Goal: Task Accomplishment & Management: Manage account settings

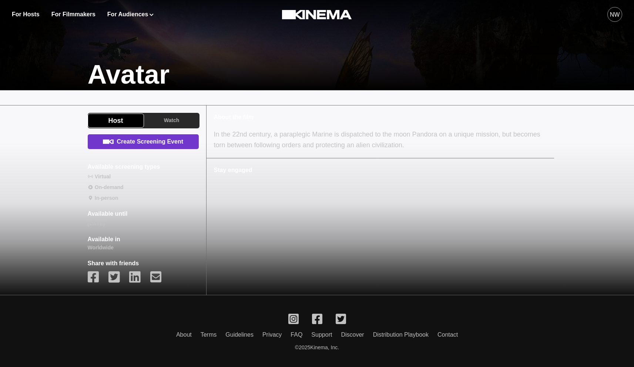
scroll to position [205, 0]
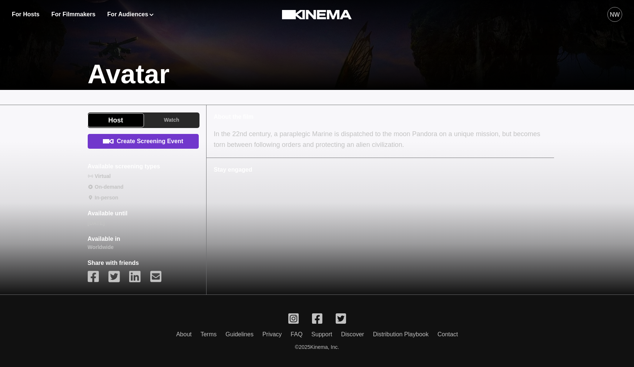
click at [170, 146] on link "Create Screening Event" at bounding box center [143, 141] width 111 height 15
click at [147, 143] on link "Create Screening Event" at bounding box center [143, 141] width 111 height 15
click at [133, 144] on link "Create Screening Event" at bounding box center [143, 141] width 111 height 15
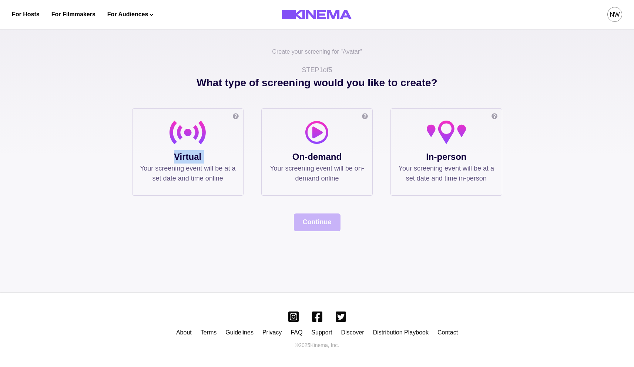
click at [133, 144] on div "Online screening Watch the film in your own private or public virtual cinema. T…" at bounding box center [187, 151] width 111 height 87
click at [117, 104] on div "Create your screening for " Avatar " STEP 1 of 5 What type of screening would y…" at bounding box center [317, 158] width 634 height 269
click at [164, 151] on p "Virtual" at bounding box center [188, 156] width 96 height 13
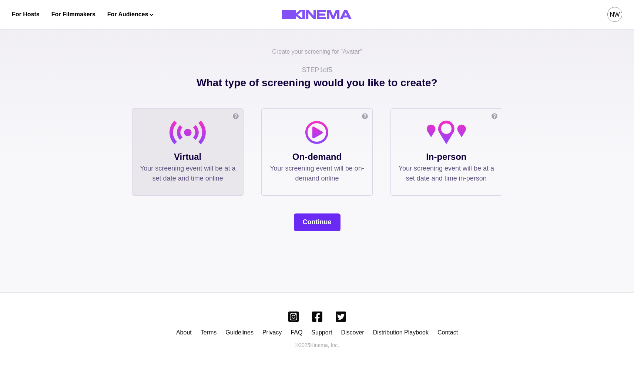
click at [305, 215] on button "Continue" at bounding box center [317, 222] width 47 height 18
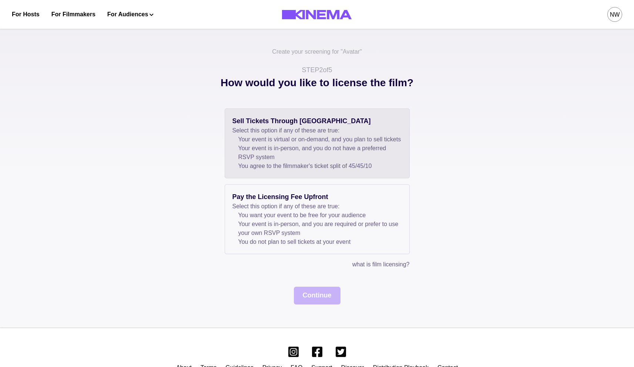
click at [305, 132] on p "Select this option if any of these are true:" at bounding box center [316, 130] width 169 height 9
click at [301, 300] on button "Continue" at bounding box center [317, 296] width 47 height 18
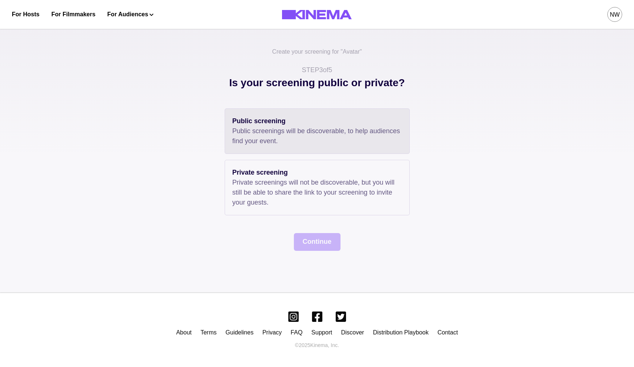
click at [301, 123] on p "Public screening" at bounding box center [316, 121] width 169 height 10
click at [316, 243] on button "Continue" at bounding box center [317, 242] width 47 height 18
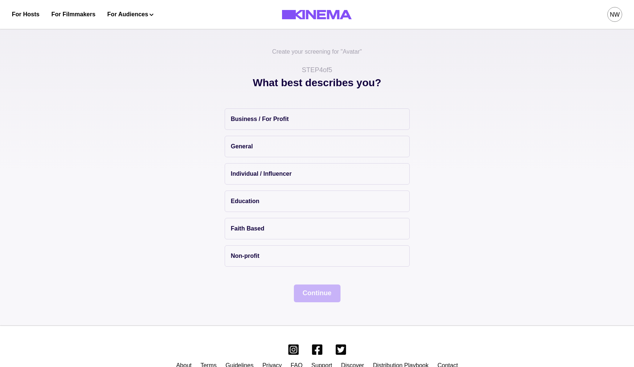
click at [275, 157] on div "Business / For Profit General Individual / Influencer Education Faith Based Non…" at bounding box center [317, 187] width 185 height 158
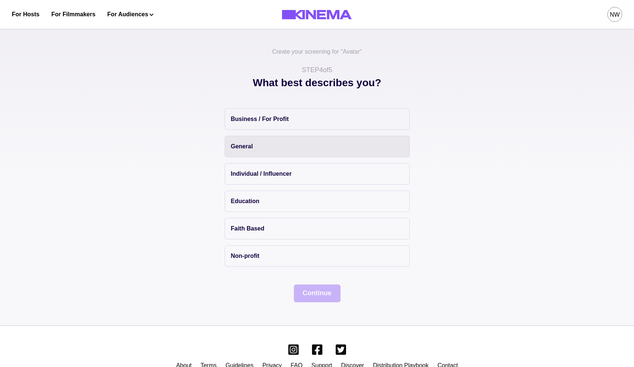
click at [276, 148] on button "General" at bounding box center [317, 146] width 185 height 21
click at [324, 297] on button "Continue" at bounding box center [317, 294] width 47 height 18
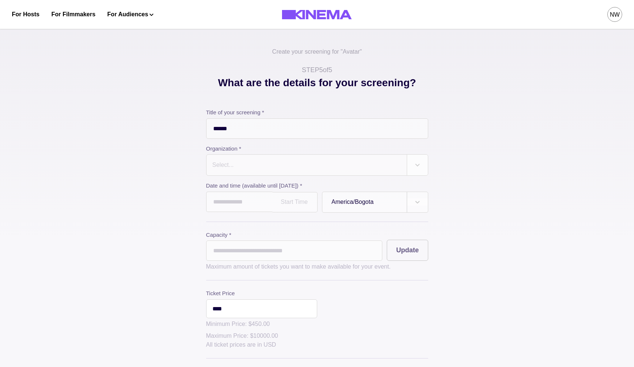
click at [285, 167] on div at bounding box center [307, 165] width 190 height 10
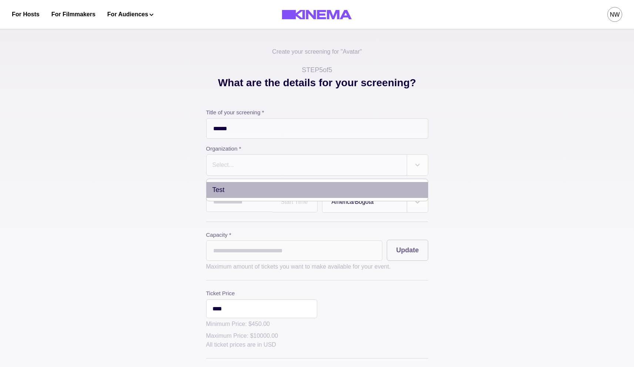
click at [219, 194] on div "Test" at bounding box center [316, 190] width 221 height 16
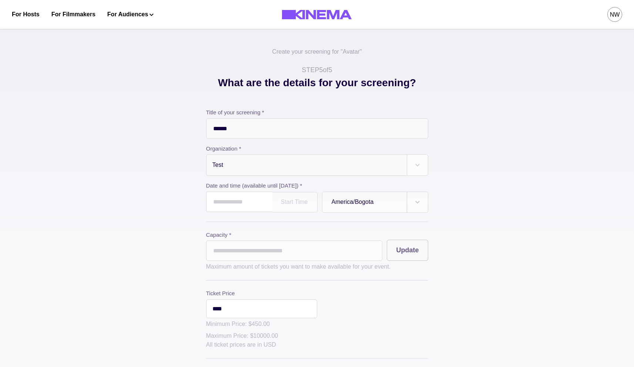
click at [221, 202] on input "text" at bounding box center [239, 202] width 66 height 20
click at [275, 245] on td "2" at bounding box center [269, 242] width 14 height 10
click at [287, 198] on div "7:00 PM" at bounding box center [294, 202] width 45 height 20
click at [291, 226] on div "12:15 AM" at bounding box center [294, 224] width 45 height 15
click at [304, 201] on div at bounding box center [295, 202] width 26 height 6
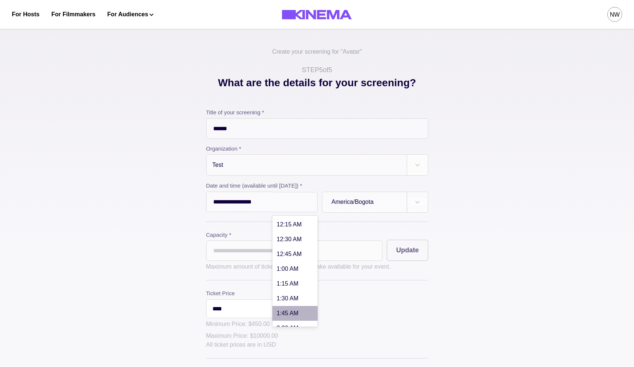
click at [298, 312] on div "1:45 AM" at bounding box center [294, 313] width 45 height 15
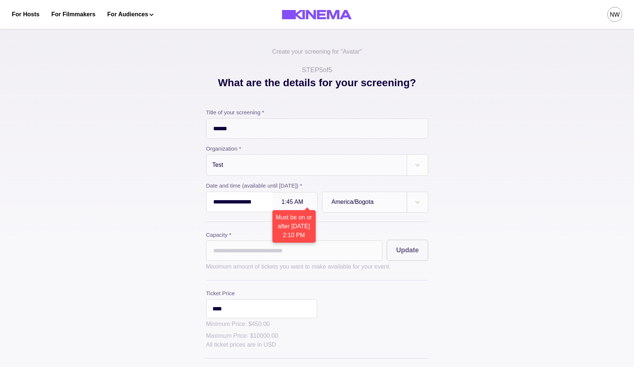
click at [242, 200] on input "**********" at bounding box center [239, 202] width 66 height 20
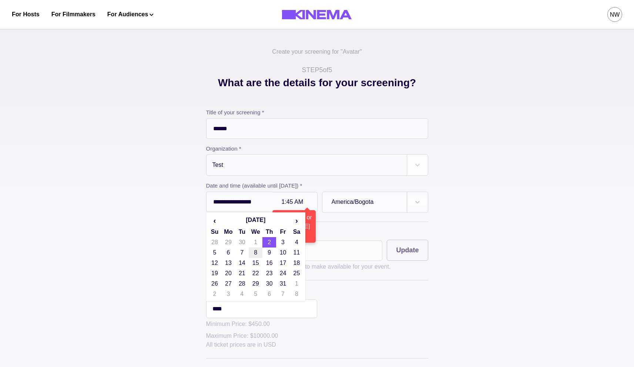
click at [258, 256] on td "8" at bounding box center [256, 253] width 14 height 10
type input "**********"
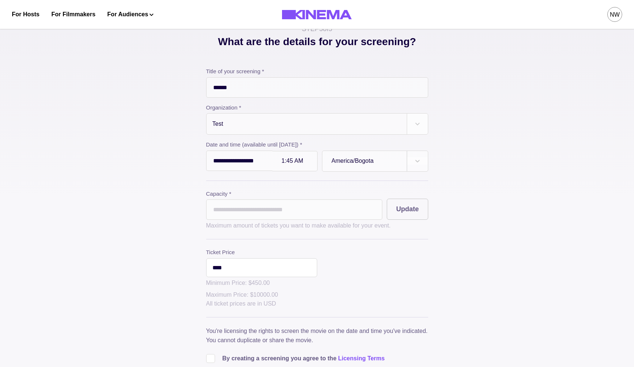
scroll to position [50, 0]
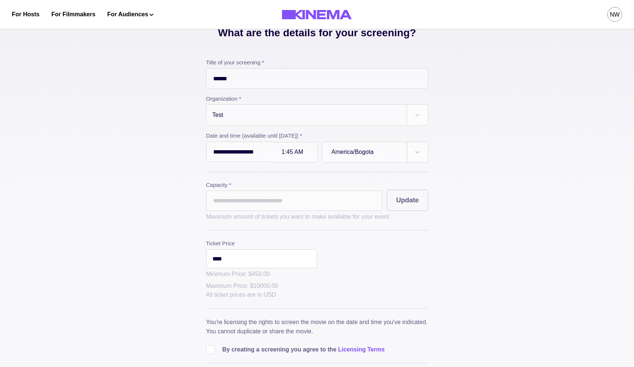
drag, startPoint x: 314, startPoint y: 202, endPoint x: 184, endPoint y: 198, distance: 130.3
click at [184, 198] on div "**********" at bounding box center [317, 207] width 370 height 365
type input "*"
click at [139, 223] on div "**********" at bounding box center [317, 207] width 370 height 365
click at [407, 202] on button "Update" at bounding box center [407, 200] width 41 height 21
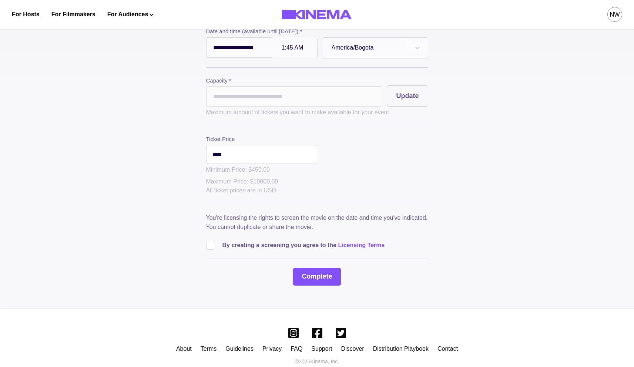
scroll to position [158, 0]
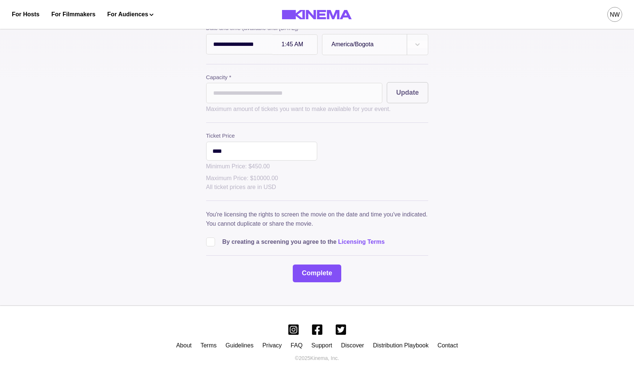
click at [268, 157] on input "****" at bounding box center [261, 151] width 111 height 19
click at [344, 181] on div "Ticket Price **** Minimum Price: $ 450.00 Maximum Price: $ 10000.00 All ticket …" at bounding box center [317, 162] width 222 height 60
click at [211, 244] on span at bounding box center [210, 242] width 9 height 9
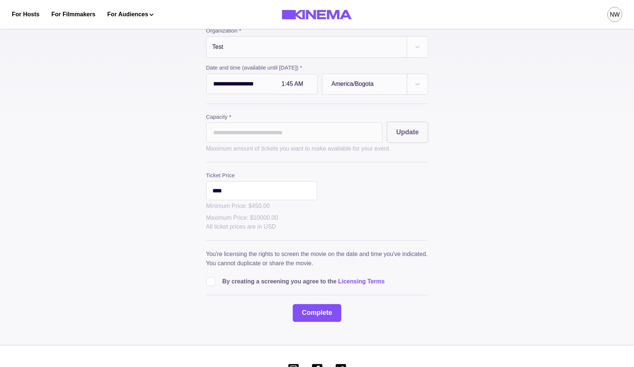
scroll to position [173, 0]
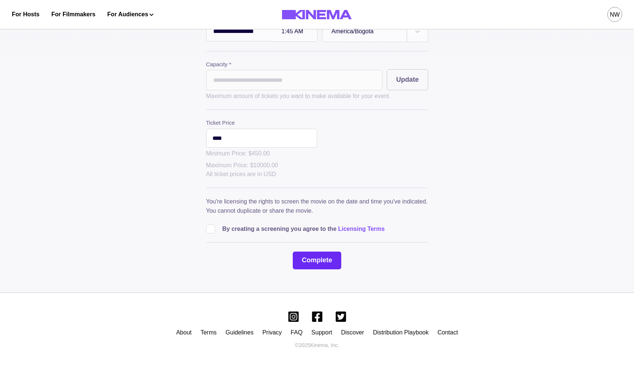
click at [314, 259] on button "Complete" at bounding box center [317, 261] width 48 height 18
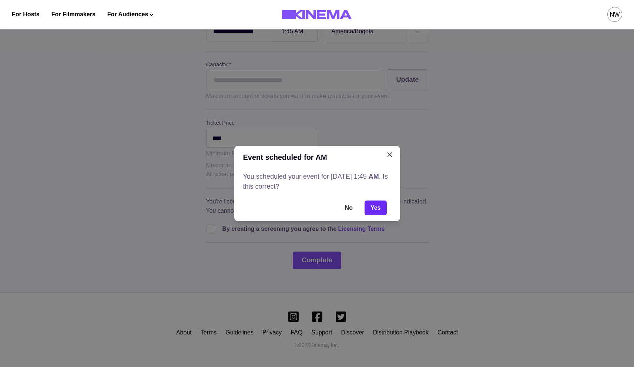
click at [381, 210] on button "Yes" at bounding box center [375, 208] width 22 height 15
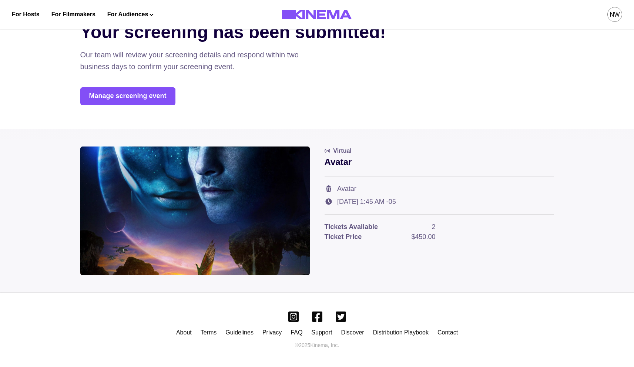
scroll to position [0, 0]
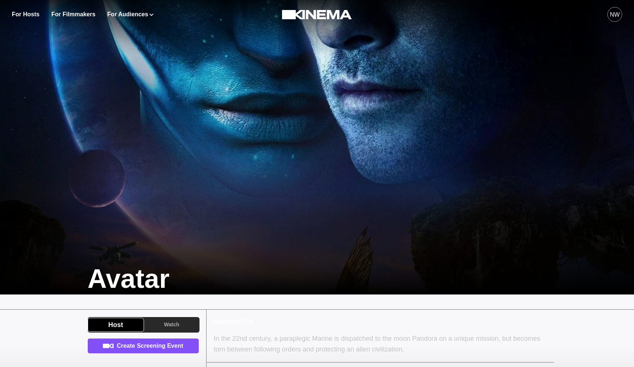
click at [616, 15] on div "NW" at bounding box center [615, 14] width 10 height 9
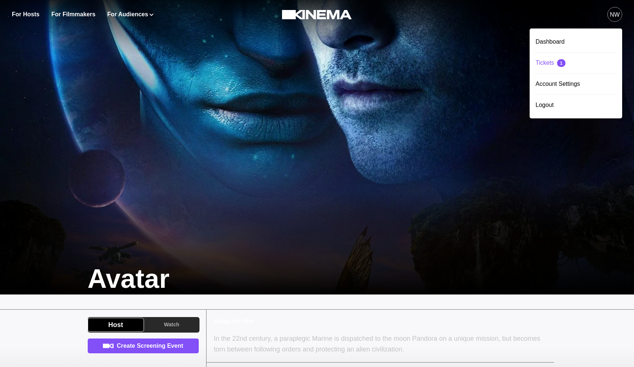
click at [555, 63] on div "Tickets 1" at bounding box center [575, 63] width 81 height 21
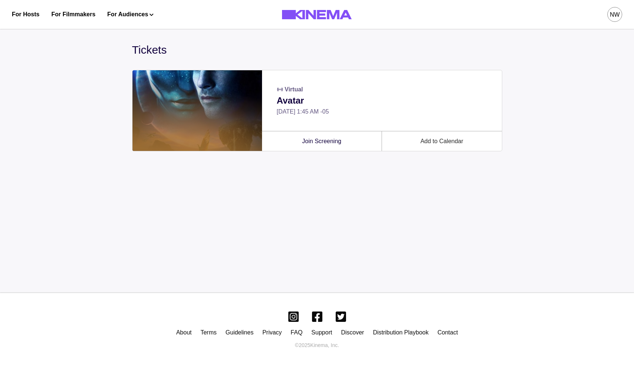
click at [617, 15] on div "NW" at bounding box center [615, 14] width 10 height 9
click at [556, 41] on div "Dashboard" at bounding box center [575, 41] width 81 height 21
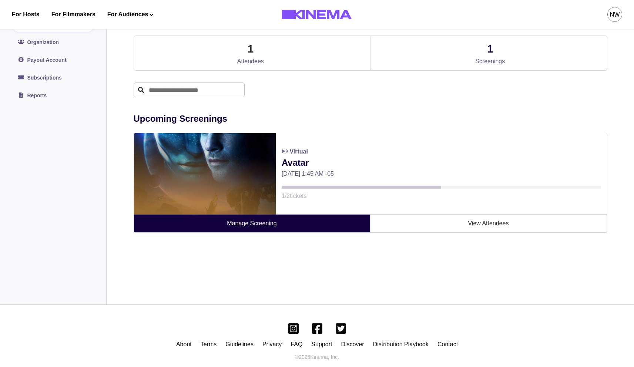
scroll to position [59, 0]
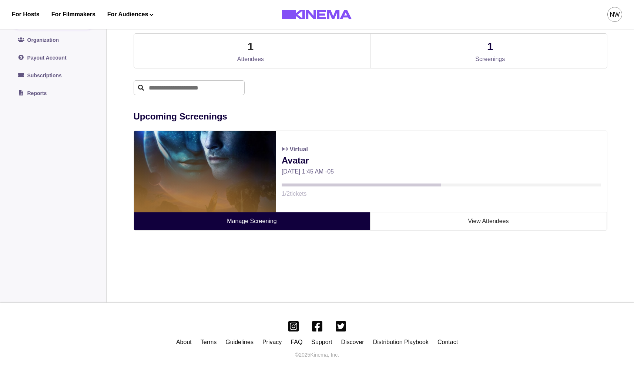
click at [255, 219] on link "Manage Screening" at bounding box center [252, 221] width 236 height 18
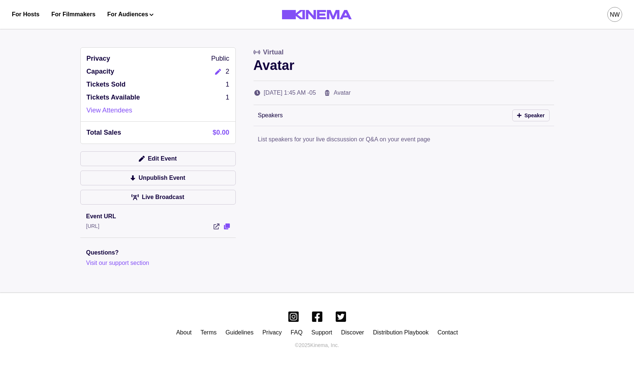
click at [225, 227] on icon "View Event" at bounding box center [227, 226] width 6 height 6
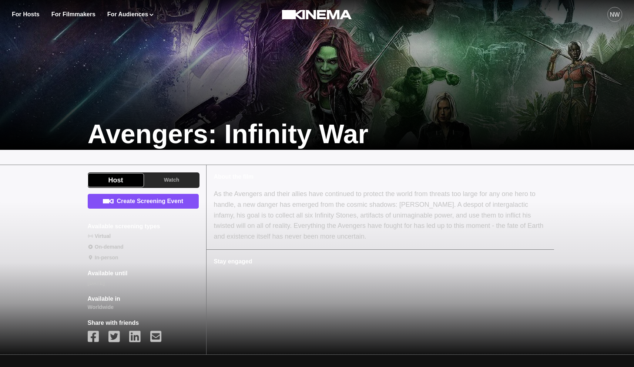
scroll to position [145, 0]
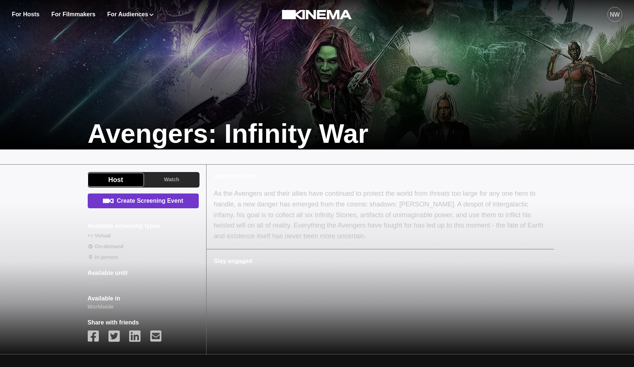
click at [142, 206] on link "Create Screening Event" at bounding box center [143, 201] width 111 height 15
click at [141, 205] on link "Create Screening Event" at bounding box center [143, 201] width 111 height 15
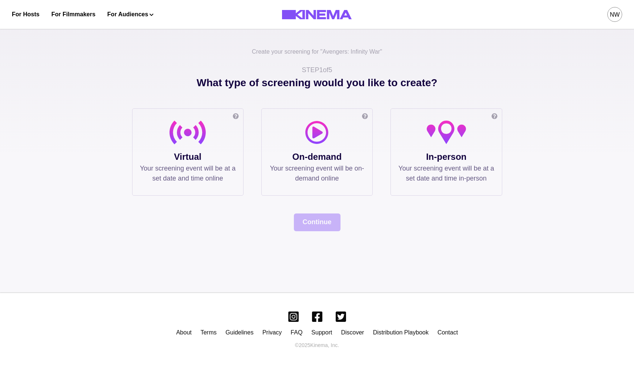
click at [210, 147] on div at bounding box center [188, 136] width 96 height 30
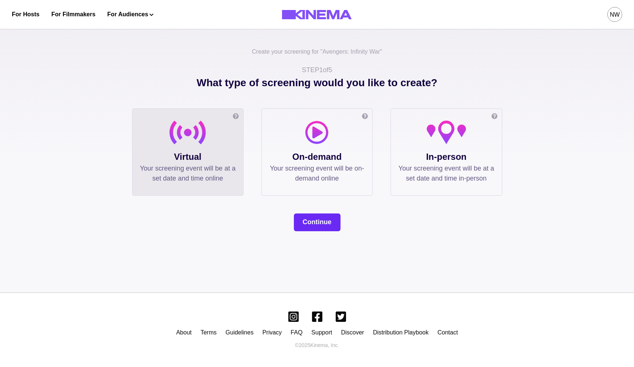
click at [319, 222] on button "Continue" at bounding box center [317, 222] width 47 height 18
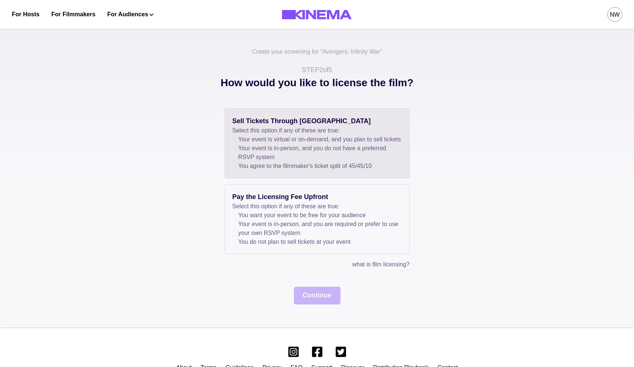
click at [311, 158] on li "Your event is in-person, and you do not have a preferred RSVP system" at bounding box center [320, 153] width 164 height 18
click at [316, 302] on button "Continue" at bounding box center [317, 296] width 47 height 18
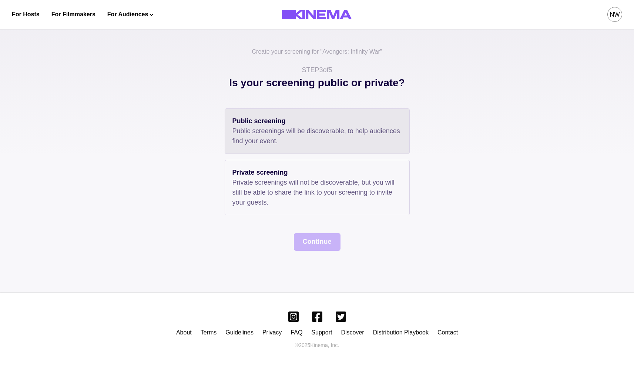
click at [295, 148] on div "Public screening Public screenings will be discoverable, to help audiences find…" at bounding box center [317, 131] width 185 height 46
click at [313, 240] on button "Continue" at bounding box center [317, 242] width 47 height 18
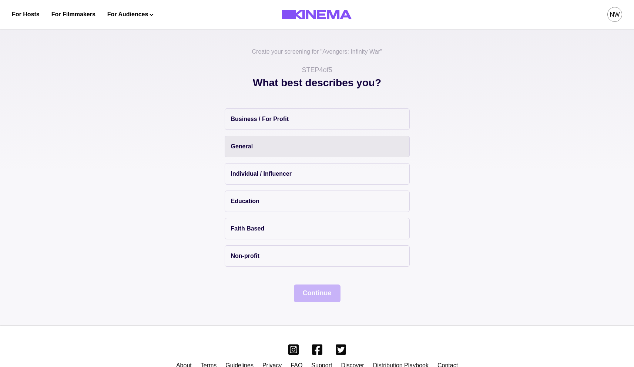
click at [263, 147] on button "General" at bounding box center [317, 146] width 185 height 21
click at [319, 292] on button "Continue" at bounding box center [317, 294] width 47 height 18
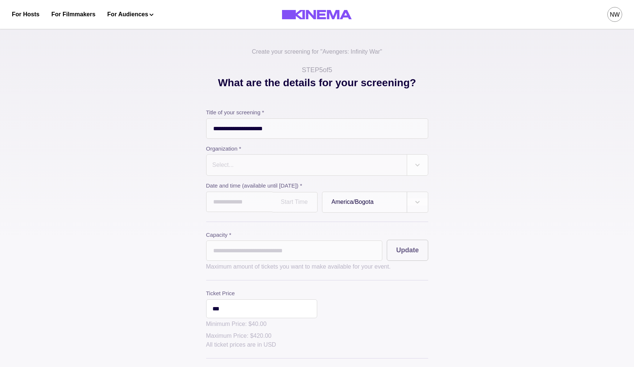
click at [274, 167] on div at bounding box center [307, 165] width 190 height 10
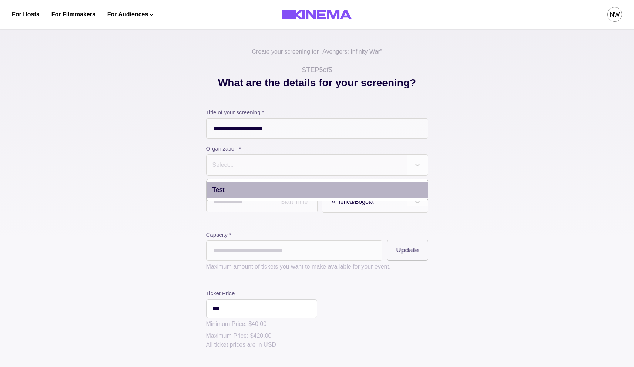
click at [236, 194] on div "Test" at bounding box center [316, 190] width 221 height 16
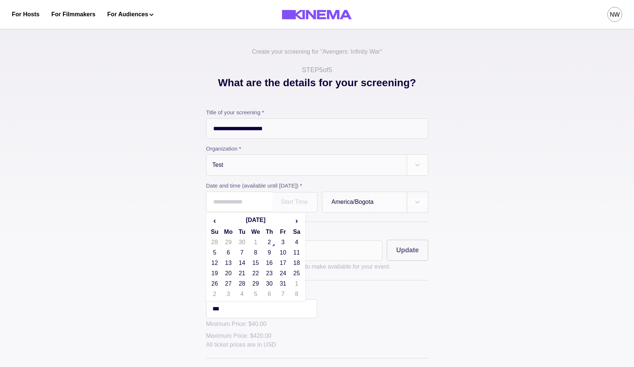
click at [228, 203] on input "text" at bounding box center [239, 202] width 66 height 20
click at [270, 264] on td "16" at bounding box center [269, 263] width 14 height 10
type input "**********"
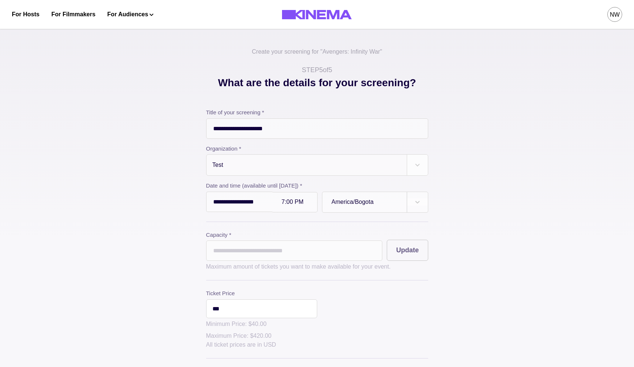
click at [246, 256] on input "*" at bounding box center [294, 250] width 176 height 20
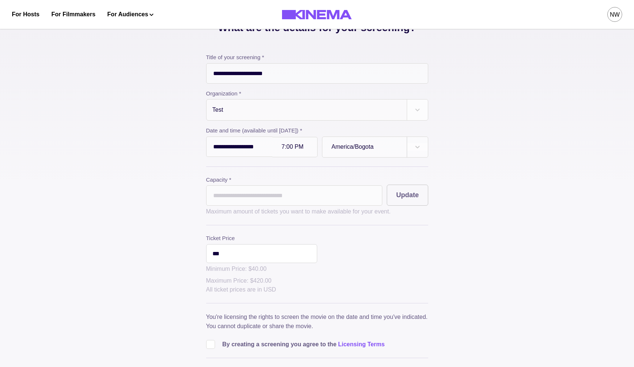
scroll to position [144, 0]
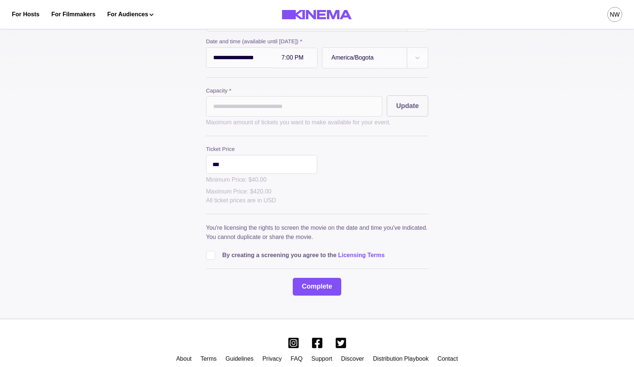
type input "*"
click at [209, 256] on span at bounding box center [210, 255] width 9 height 9
click at [321, 293] on button "Complete" at bounding box center [317, 287] width 48 height 18
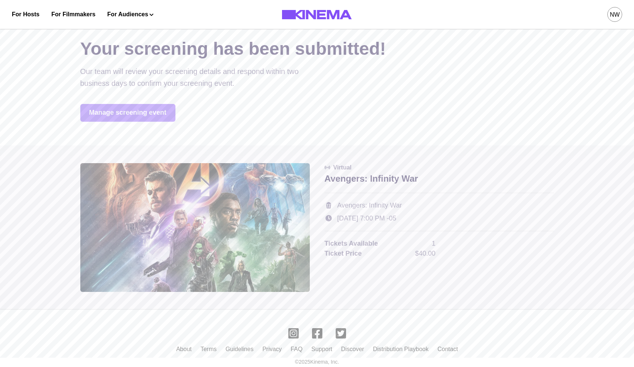
scroll to position [11, 0]
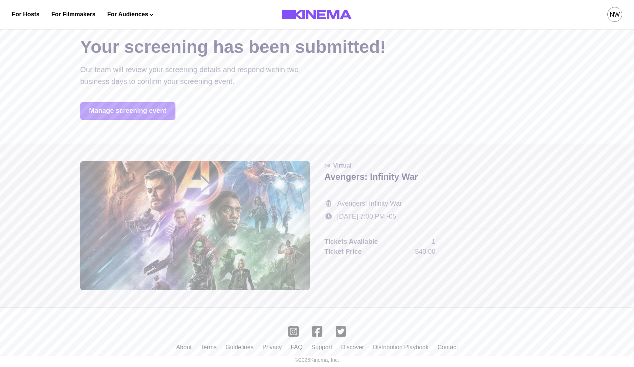
click at [154, 114] on link "Manage screening event" at bounding box center [127, 111] width 95 height 18
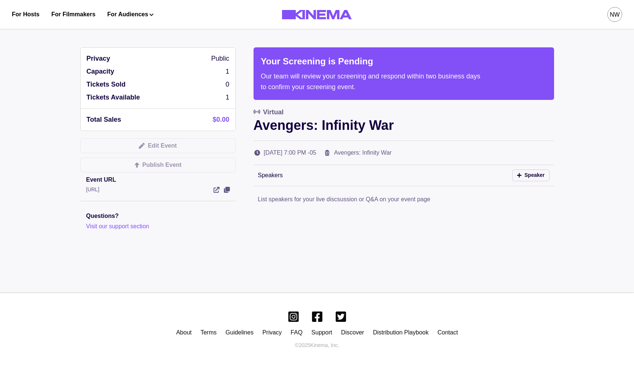
click at [223, 189] on div at bounding box center [221, 190] width 16 height 6
click at [225, 190] on icon "View Event" at bounding box center [227, 190] width 6 height 6
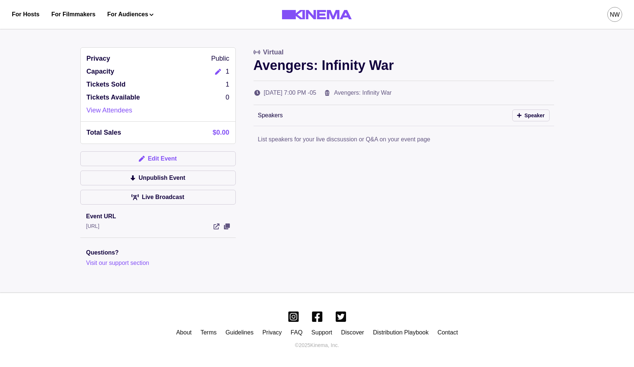
click at [166, 156] on button "Edit Event" at bounding box center [157, 158] width 155 height 15
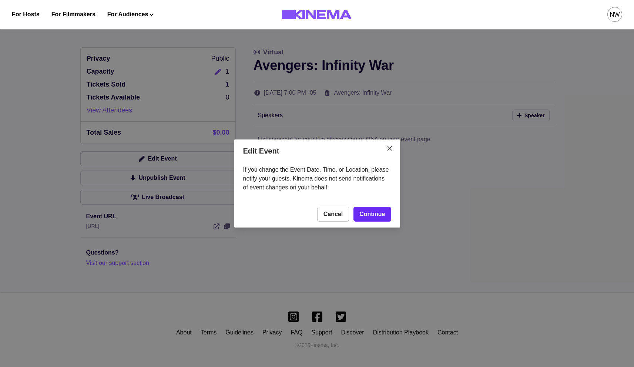
click at [378, 212] on link "Continue" at bounding box center [371, 214] width 37 height 15
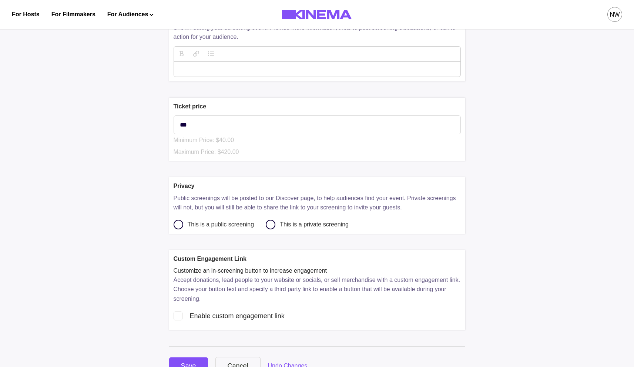
scroll to position [343, 0]
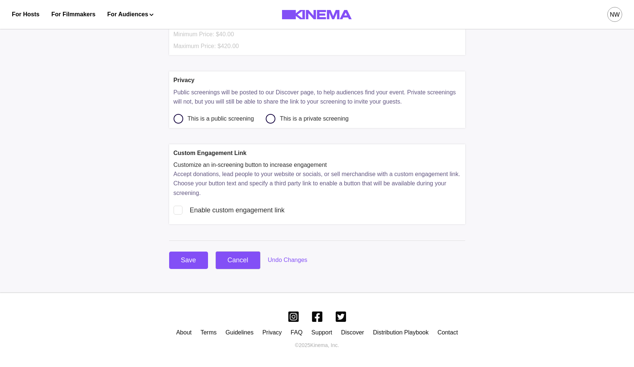
click at [246, 261] on div "Cancel" at bounding box center [238, 260] width 21 height 10
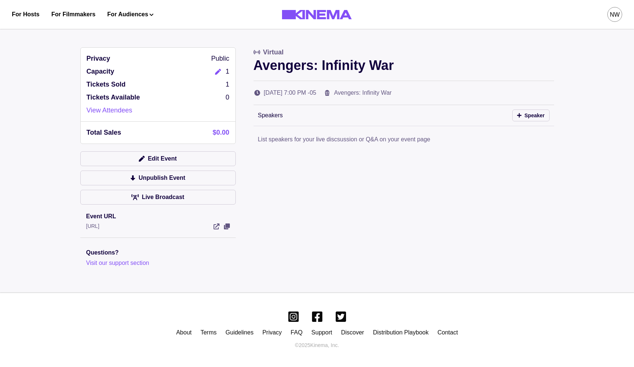
click at [622, 14] on div "For Hosts For Filmmakers For Audiences Events Watch Now NW" at bounding box center [317, 14] width 634 height 29
click at [615, 14] on div "NW" at bounding box center [615, 14] width 10 height 9
click at [551, 41] on div "Dashboard" at bounding box center [575, 41] width 81 height 21
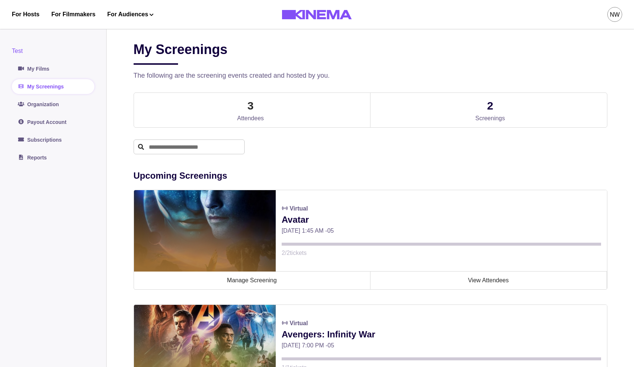
scroll to position [144, 0]
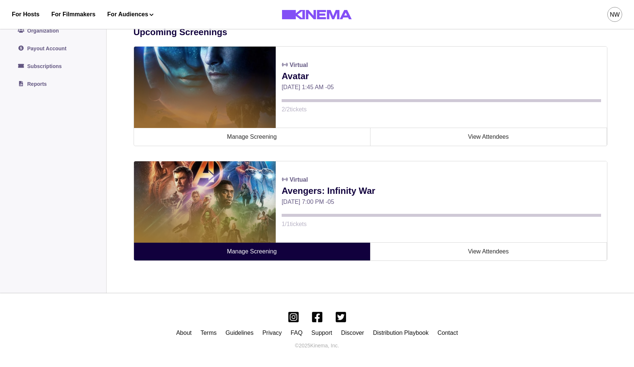
click at [246, 258] on link "Manage Screening" at bounding box center [252, 252] width 236 height 18
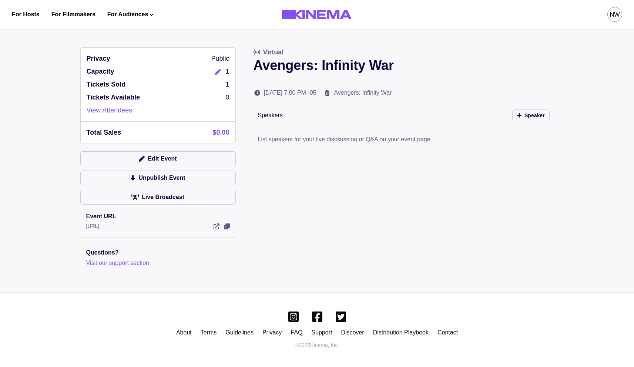
click at [218, 70] on icon "Edit" at bounding box center [218, 72] width 6 height 6
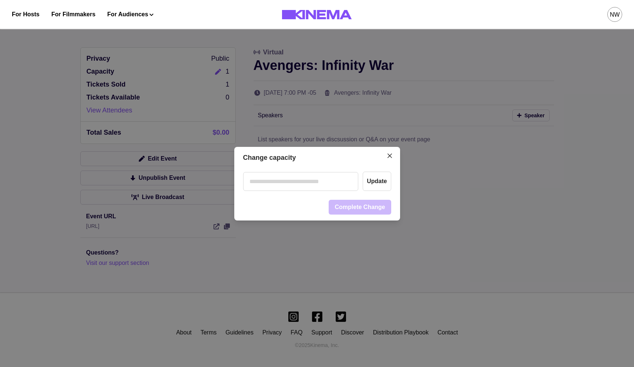
click at [315, 176] on input "number" at bounding box center [300, 181] width 115 height 19
type input "*"
click at [372, 184] on button "Update" at bounding box center [377, 181] width 28 height 19
click at [380, 179] on button "Update" at bounding box center [377, 181] width 28 height 19
click at [326, 176] on input "*" at bounding box center [300, 181] width 115 height 19
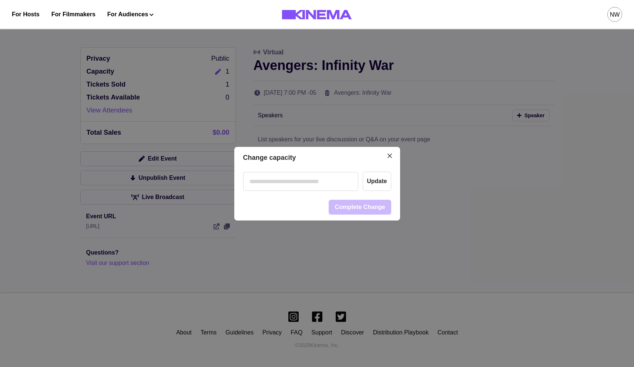
click at [296, 202] on footer "Complete Change" at bounding box center [317, 207] width 166 height 27
click at [263, 173] on input "*" at bounding box center [300, 181] width 115 height 19
click at [374, 184] on button "Update" at bounding box center [377, 181] width 28 height 19
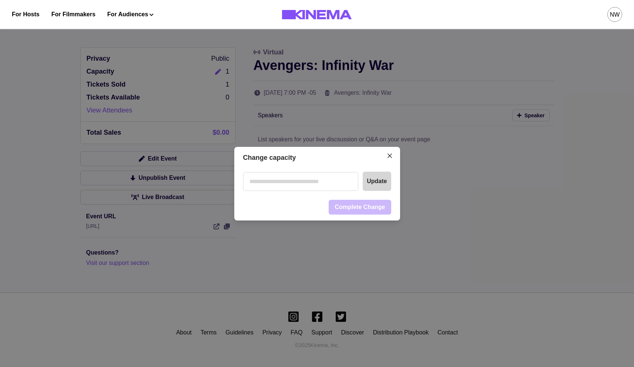
click at [374, 184] on button "Update" at bounding box center [377, 181] width 28 height 19
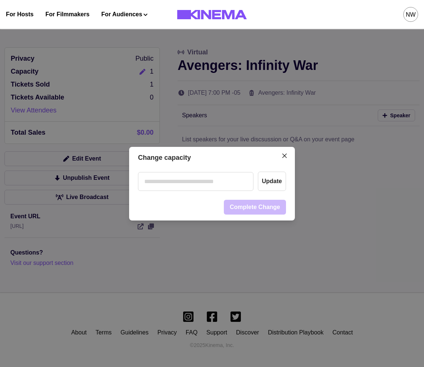
click at [223, 170] on div "* Update" at bounding box center [212, 181] width 166 height 25
click at [218, 179] on input "*" at bounding box center [195, 181] width 115 height 19
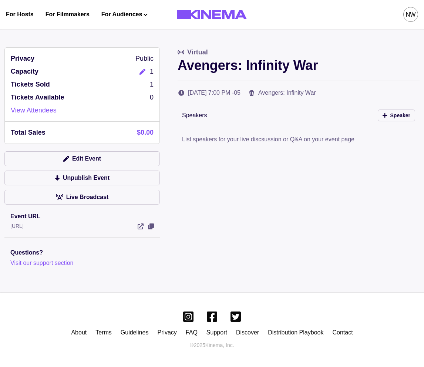
click at [140, 73] on button "Edit" at bounding box center [142, 72] width 15 height 10
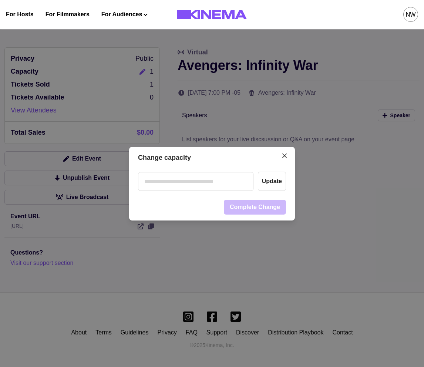
click at [199, 188] on input "number" at bounding box center [195, 181] width 115 height 19
type input "*"
click at [285, 181] on button "Update" at bounding box center [272, 181] width 28 height 19
click at [204, 199] on footer "Complete Change" at bounding box center [212, 207] width 166 height 27
click at [208, 191] on div "* Update" at bounding box center [212, 181] width 166 height 25
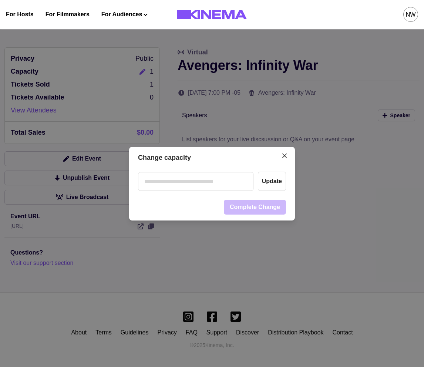
click at [206, 185] on input "*" at bounding box center [195, 181] width 115 height 19
type input "*****"
click at [270, 183] on button "Update" at bounding box center [272, 181] width 28 height 19
click at [270, 184] on button "Update" at bounding box center [272, 181] width 28 height 19
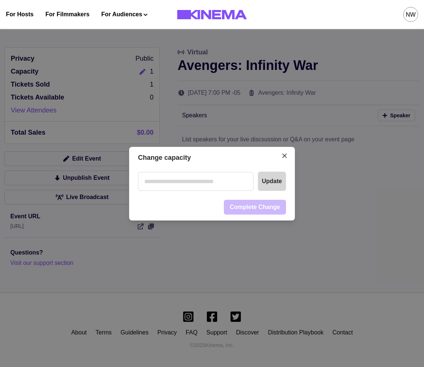
click at [270, 184] on button "Update" at bounding box center [272, 181] width 28 height 19
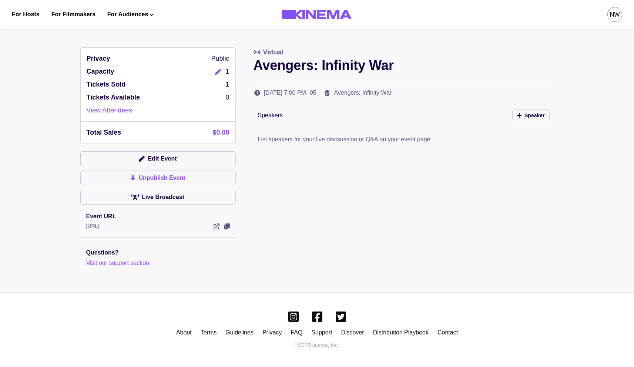
click at [203, 180] on button "Unpublish Event" at bounding box center [157, 178] width 155 height 15
click at [217, 74] on button "Edit" at bounding box center [218, 72] width 15 height 10
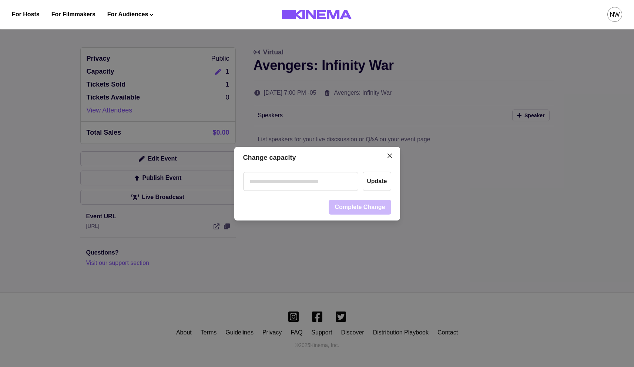
click at [304, 184] on input "number" at bounding box center [300, 181] width 115 height 19
type input "*"
click at [302, 213] on footer "Loading... Complete Change" at bounding box center [317, 207] width 166 height 27
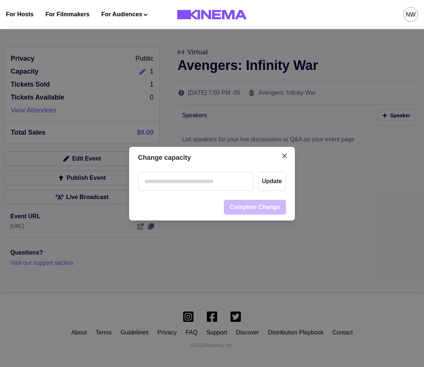
click at [166, 186] on input "*" at bounding box center [195, 181] width 115 height 19
click at [162, 179] on input "*" at bounding box center [195, 181] width 115 height 19
type input "*"
click at [169, 205] on footer "Loading... Complete Change" at bounding box center [212, 207] width 166 height 27
click at [289, 159] on button "Close" at bounding box center [285, 156] width 12 height 12
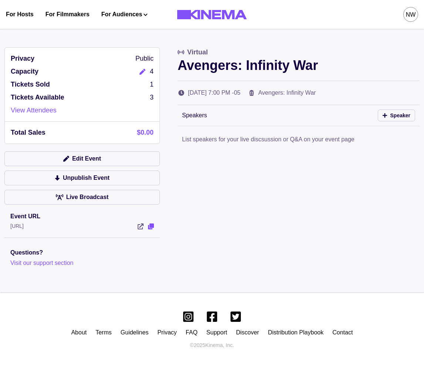
click at [152, 227] on icon "View Event" at bounding box center [151, 226] width 6 height 6
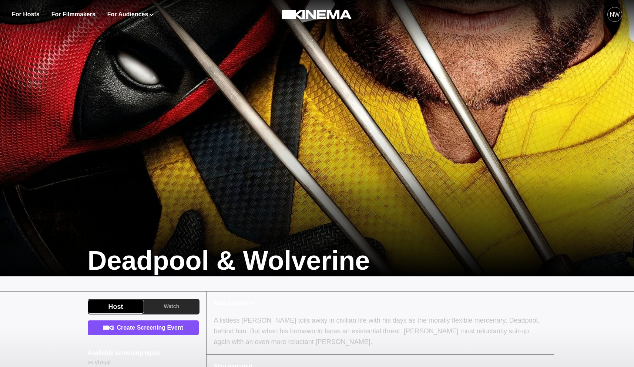
scroll to position [137, 0]
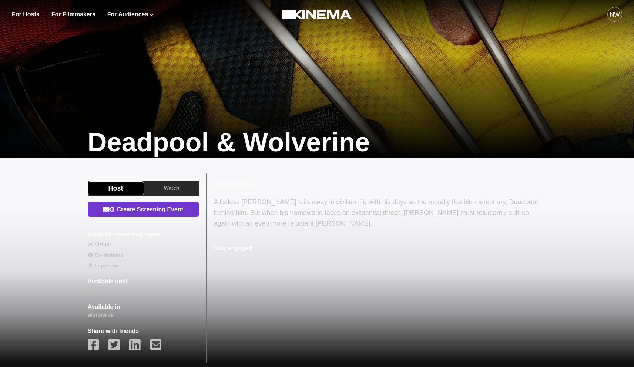
click at [151, 212] on link "Create Screening Event" at bounding box center [143, 209] width 111 height 15
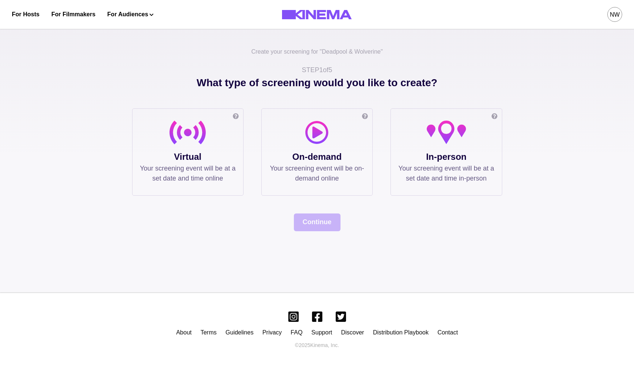
click at [213, 165] on p "Your screening event will be at a set date and time online" at bounding box center [188, 174] width 96 height 20
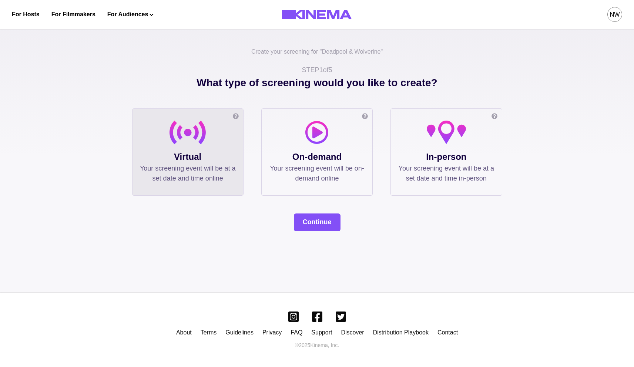
click at [309, 212] on div "What type of screening would you like to create? Online screening Watch the fil…" at bounding box center [317, 153] width 370 height 156
click at [313, 219] on button "Continue" at bounding box center [317, 222] width 47 height 18
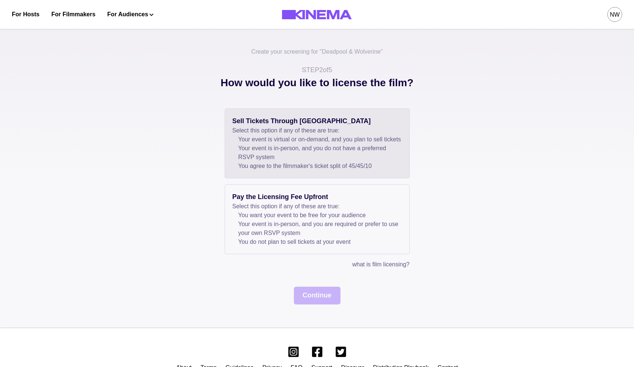
click at [276, 155] on li "Your event is in-person, and you do not have a preferred RSVP system" at bounding box center [320, 153] width 164 height 18
click at [316, 288] on div "Sell Tickets Through Kinema Select this option if any of these are true: Your e…" at bounding box center [317, 206] width 370 height 196
click at [316, 298] on button "Continue" at bounding box center [317, 296] width 47 height 18
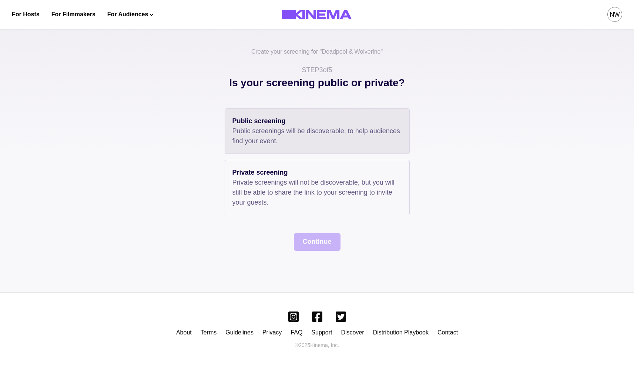
click at [313, 146] on p "Public screenings will be discoverable, to help audiences find your event." at bounding box center [316, 136] width 169 height 20
click at [323, 248] on button "Continue" at bounding box center [317, 242] width 47 height 18
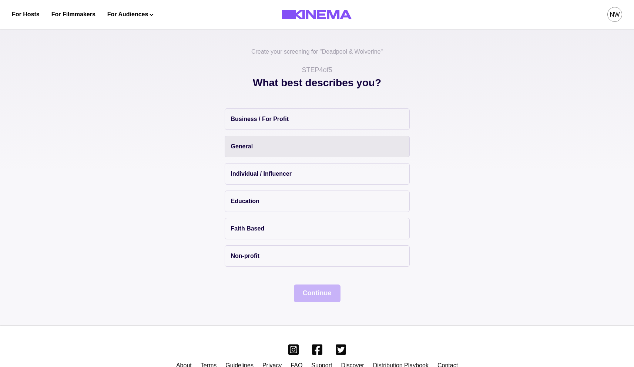
click at [286, 147] on button "General" at bounding box center [317, 146] width 185 height 21
click at [320, 301] on button "Continue" at bounding box center [317, 294] width 47 height 18
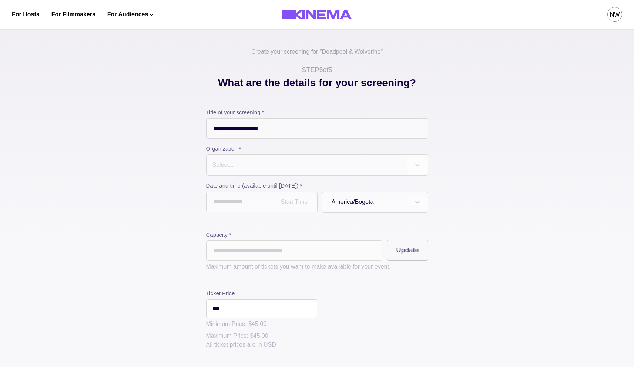
click at [295, 167] on div at bounding box center [307, 165] width 190 height 10
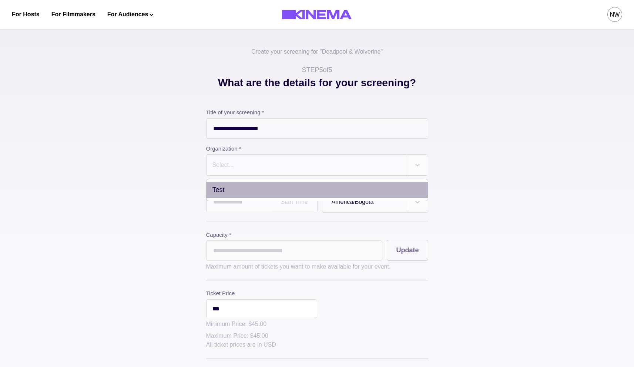
click at [267, 194] on div "Test" at bounding box center [316, 190] width 221 height 16
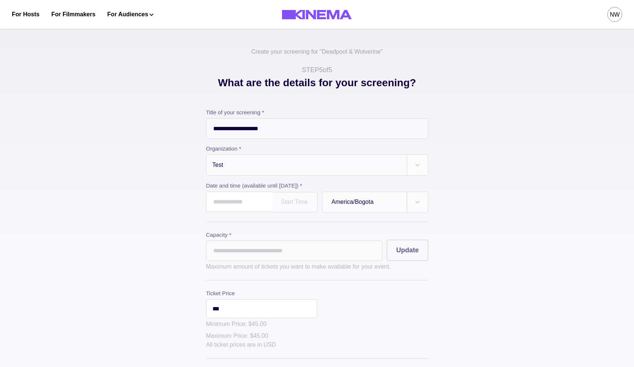
click at [246, 203] on input "text" at bounding box center [239, 202] width 66 height 20
click at [276, 291] on td "6" at bounding box center [269, 294] width 14 height 10
type input "**********"
click at [282, 250] on input "*" at bounding box center [294, 250] width 176 height 20
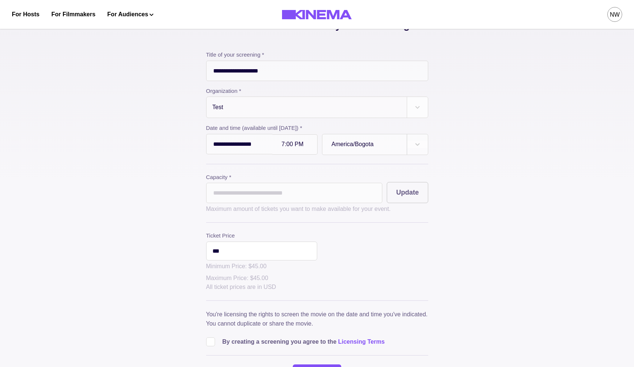
scroll to position [173, 0]
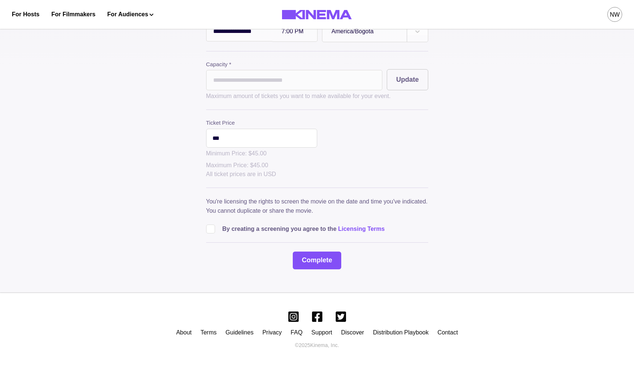
type input "*"
click at [215, 232] on label at bounding box center [214, 229] width 16 height 9
click at [330, 272] on div "**********" at bounding box center [317, 73] width 634 height 440
click at [322, 263] on button "Complete" at bounding box center [317, 261] width 48 height 18
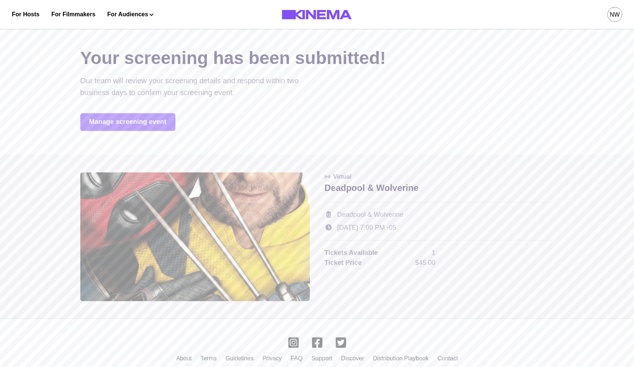
click at [155, 125] on link "Manage screening event" at bounding box center [127, 122] width 95 height 18
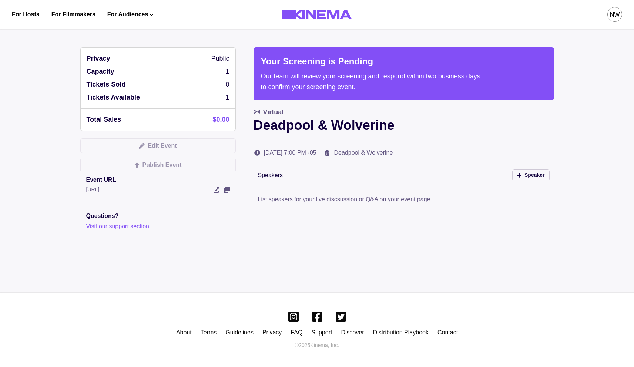
click at [616, 15] on div "NW" at bounding box center [615, 14] width 10 height 9
click at [557, 41] on div "Dashboard" at bounding box center [575, 41] width 81 height 21
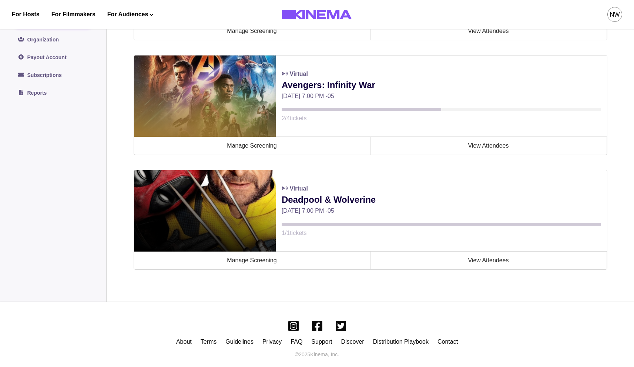
scroll to position [258, 0]
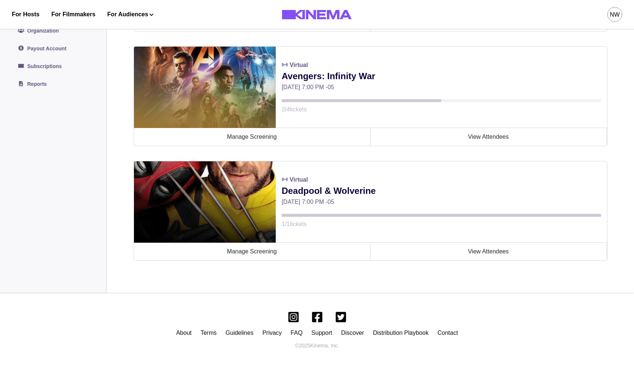
click at [236, 188] on div at bounding box center [205, 201] width 142 height 81
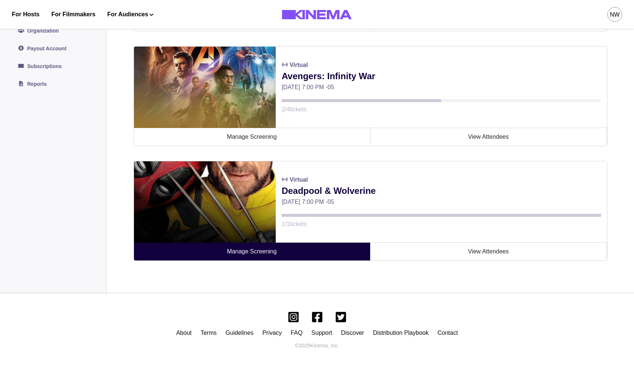
click at [257, 252] on link "Manage Screening" at bounding box center [252, 252] width 236 height 18
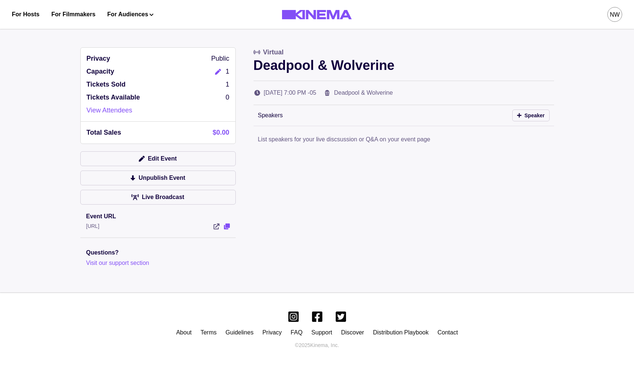
click at [227, 227] on icon "View Event" at bounding box center [227, 226] width 6 height 6
click at [221, 71] on icon "Edit" at bounding box center [218, 72] width 6 height 6
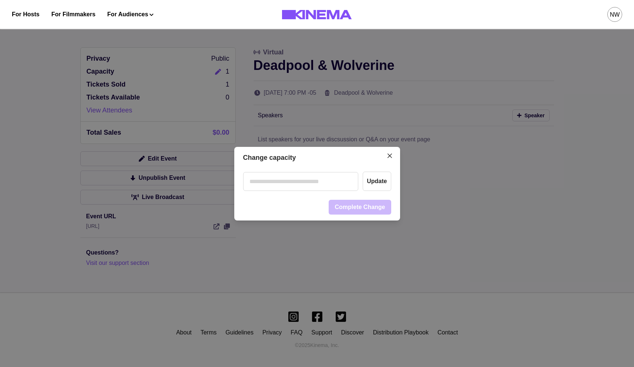
click at [318, 186] on input "number" at bounding box center [300, 181] width 115 height 19
type input "*"
click at [373, 185] on button "Update" at bounding box center [377, 181] width 28 height 19
click at [391, 157] on icon "Close" at bounding box center [389, 156] width 4 height 4
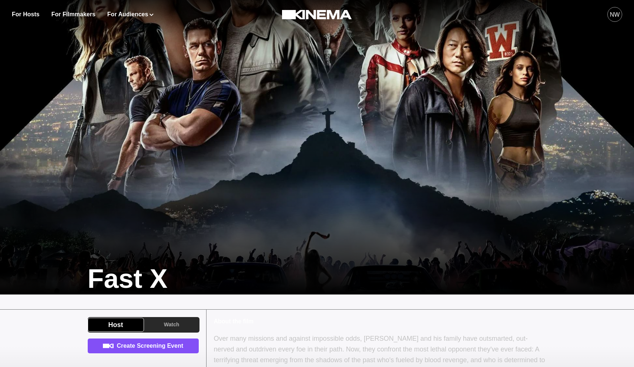
scroll to position [143, 0]
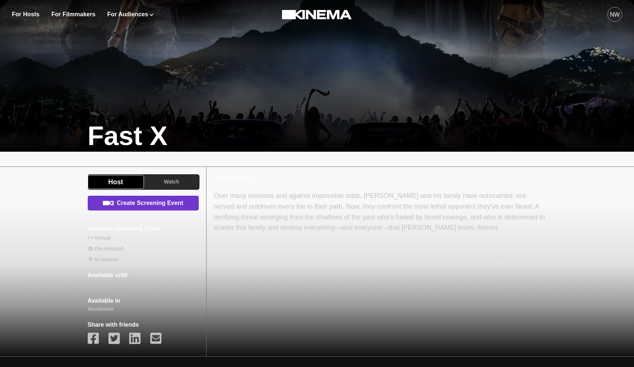
click at [155, 205] on link "Create Screening Event" at bounding box center [143, 203] width 111 height 15
click at [144, 206] on link "Create Screening Event" at bounding box center [143, 203] width 111 height 15
click at [130, 209] on link "Create Screening Event" at bounding box center [143, 203] width 111 height 15
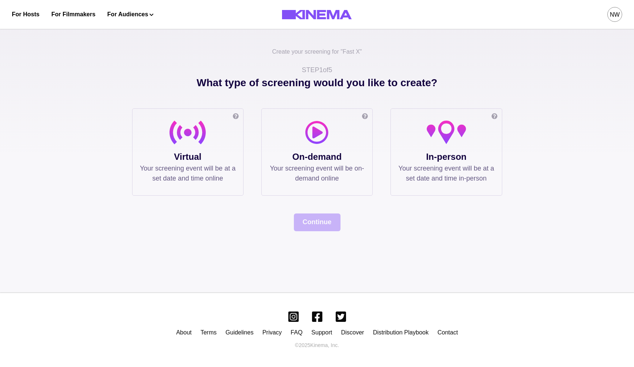
click at [242, 148] on div "Online screening Watch the film in your own private or public virtual cinema. T…" at bounding box center [187, 151] width 111 height 87
click at [206, 178] on p "Your screening event will be at a set date and time online" at bounding box center [188, 174] width 96 height 20
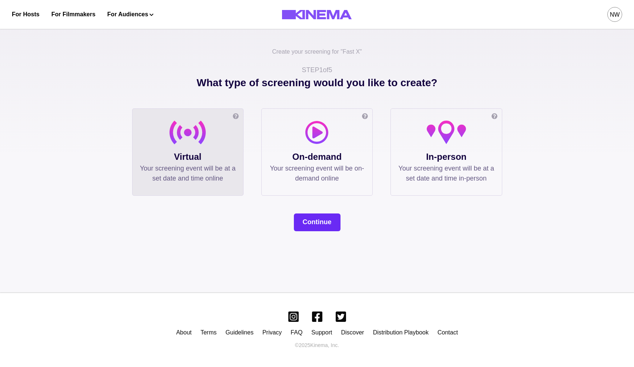
click at [322, 219] on button "Continue" at bounding box center [317, 222] width 47 height 18
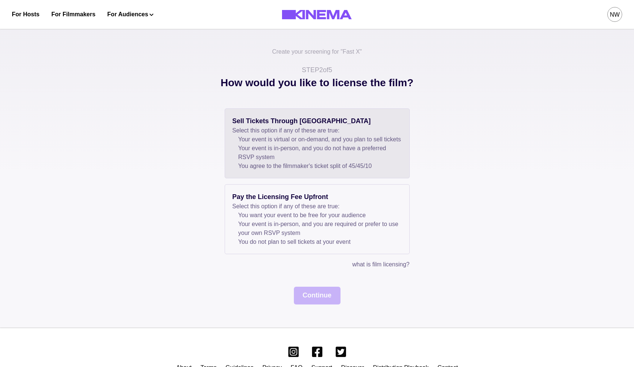
click at [304, 143] on li "Your event is virtual or on-demand, and you plan to sell tickets" at bounding box center [320, 139] width 164 height 9
click at [322, 304] on button "Continue" at bounding box center [317, 296] width 47 height 18
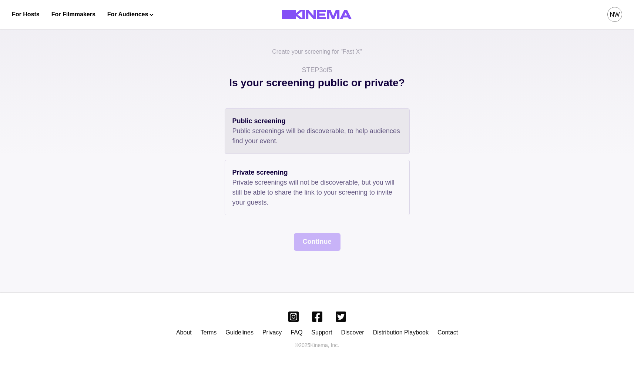
click at [277, 130] on p "Public screenings will be discoverable, to help audiences find your event." at bounding box center [316, 136] width 169 height 20
click at [310, 243] on button "Continue" at bounding box center [317, 242] width 47 height 18
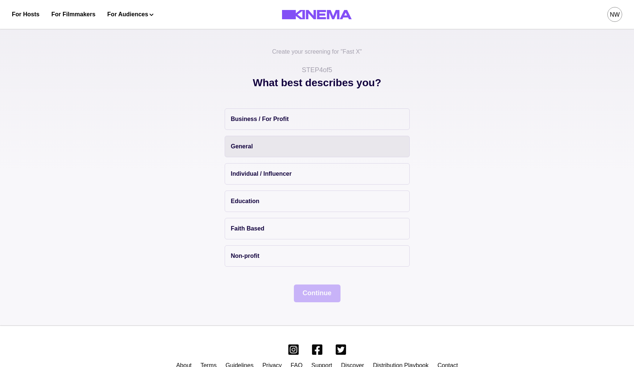
click at [284, 151] on button "General" at bounding box center [317, 146] width 185 height 21
click at [322, 298] on button "Continue" at bounding box center [317, 294] width 47 height 18
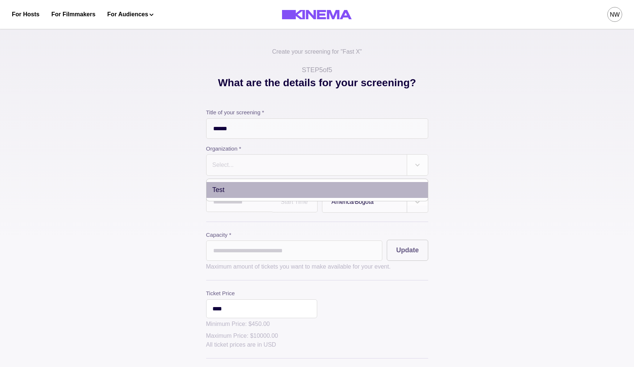
click at [264, 171] on div "Select..." at bounding box center [306, 165] width 200 height 21
click at [251, 199] on div "Test" at bounding box center [317, 190] width 222 height 23
click at [247, 191] on div "Test" at bounding box center [316, 190] width 221 height 16
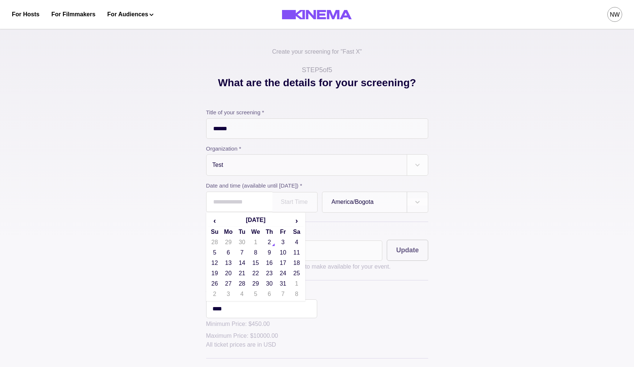
click at [245, 201] on input "text" at bounding box center [239, 202] width 66 height 20
click at [270, 267] on td "16" at bounding box center [269, 263] width 14 height 10
type input "**********"
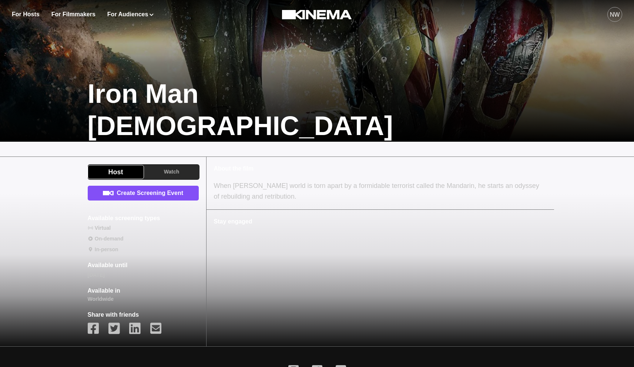
scroll to position [206, 0]
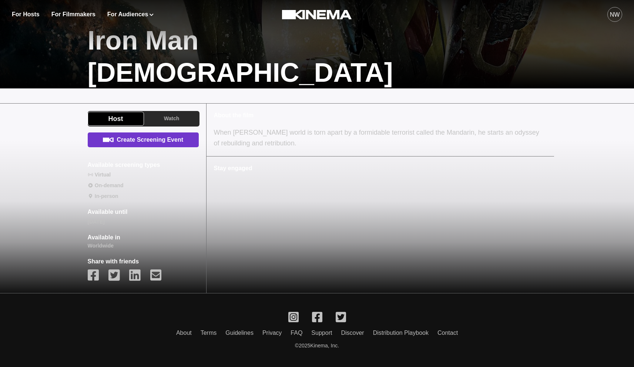
click at [165, 134] on link "Create Screening Event" at bounding box center [143, 139] width 111 height 15
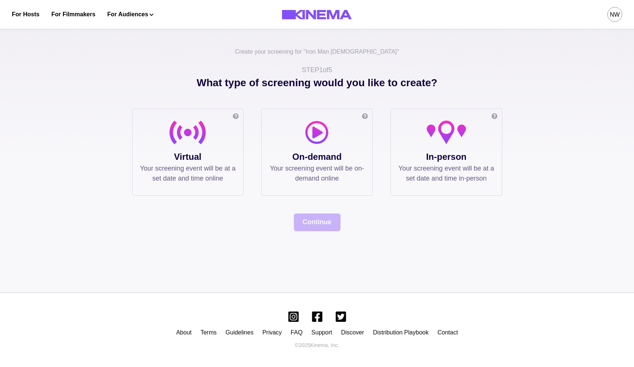
click at [194, 143] on icon at bounding box center [187, 133] width 36 height 24
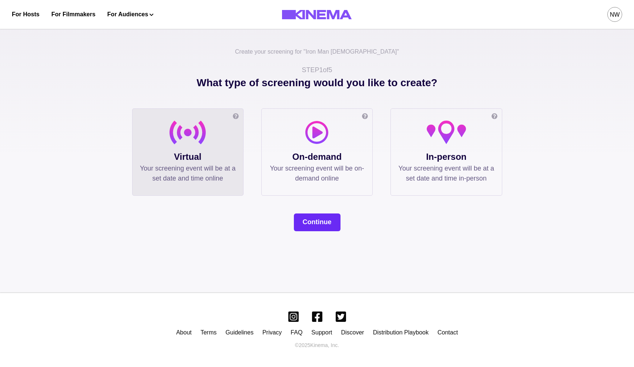
click at [326, 220] on button "Continue" at bounding box center [317, 222] width 47 height 18
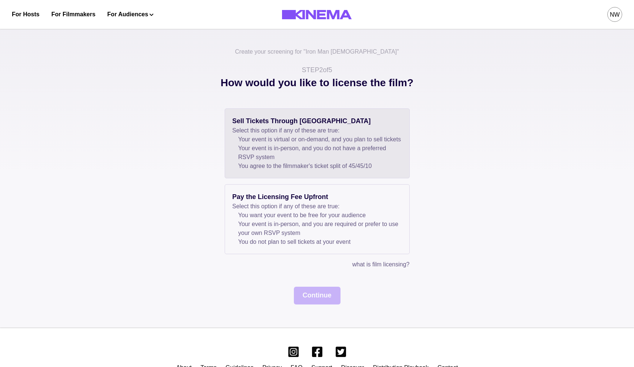
click at [307, 171] on li "You agree to the filmmaker's ticket split of 45 / 45 / 10" at bounding box center [320, 166] width 164 height 9
click at [325, 299] on button "Continue" at bounding box center [317, 296] width 47 height 18
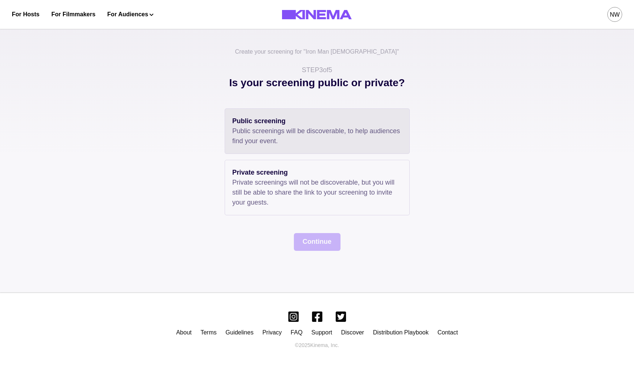
click at [302, 139] on p "Public screenings will be discoverable, to help audiences find your event." at bounding box center [316, 136] width 169 height 20
click at [324, 239] on button "Continue" at bounding box center [317, 242] width 47 height 18
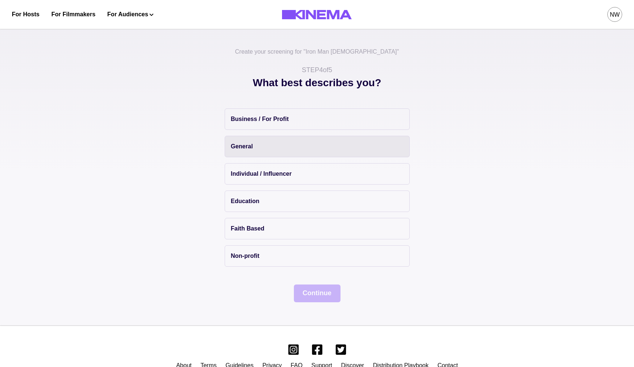
click at [292, 154] on button "General" at bounding box center [317, 146] width 185 height 21
click at [321, 290] on button "Continue" at bounding box center [317, 294] width 47 height 18
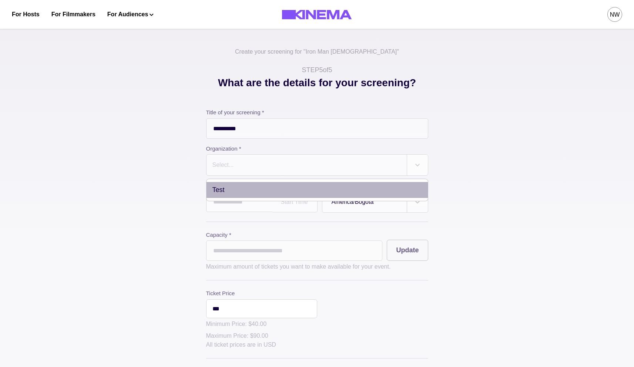
click at [313, 166] on div at bounding box center [307, 165] width 190 height 10
click at [254, 184] on div "Test" at bounding box center [316, 190] width 221 height 16
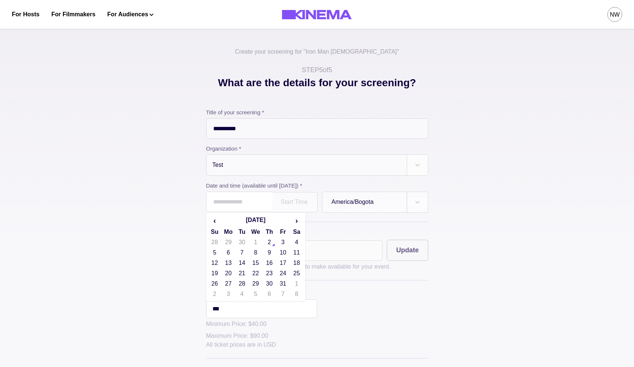
click at [248, 203] on input "text" at bounding box center [239, 202] width 66 height 20
click at [270, 263] on td "16" at bounding box center [269, 263] width 14 height 10
type input "**********"
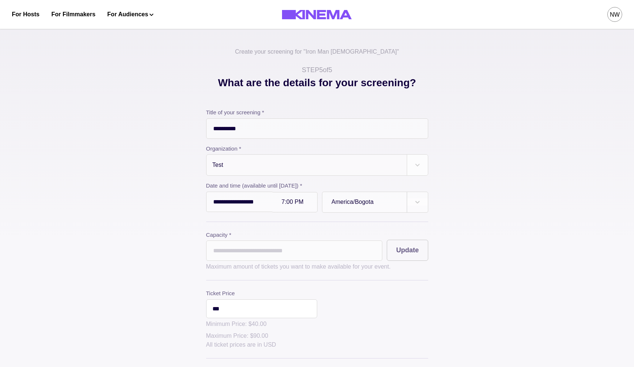
click at [306, 251] on input "*" at bounding box center [294, 250] width 176 height 20
type input "*"
click at [176, 291] on div "**********" at bounding box center [317, 257] width 370 height 365
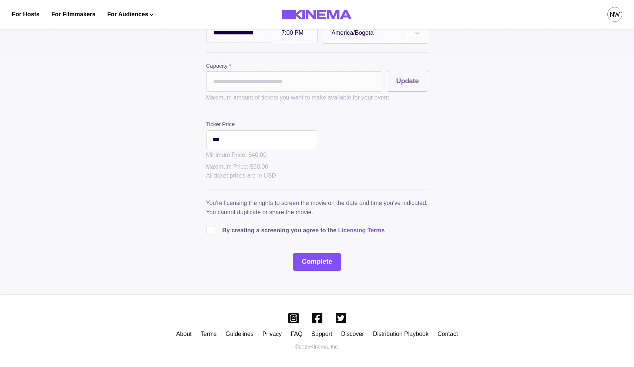
scroll to position [173, 0]
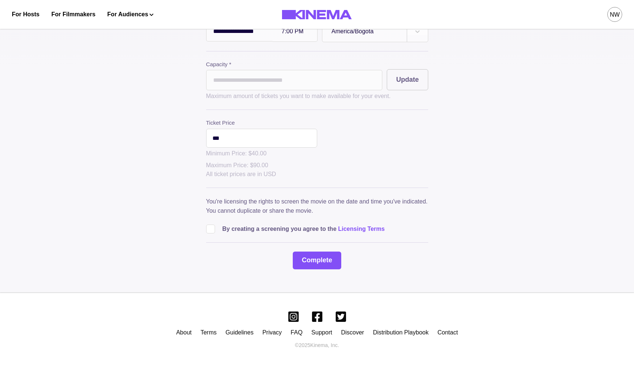
click at [207, 230] on span at bounding box center [210, 229] width 9 height 9
click at [305, 257] on button "Complete" at bounding box center [317, 261] width 48 height 18
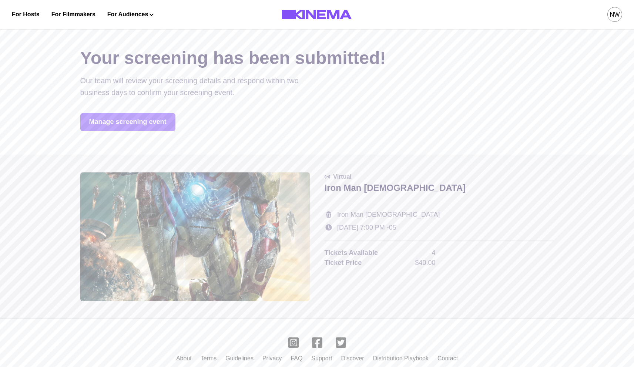
click at [127, 124] on link "Manage screening event" at bounding box center [127, 122] width 95 height 18
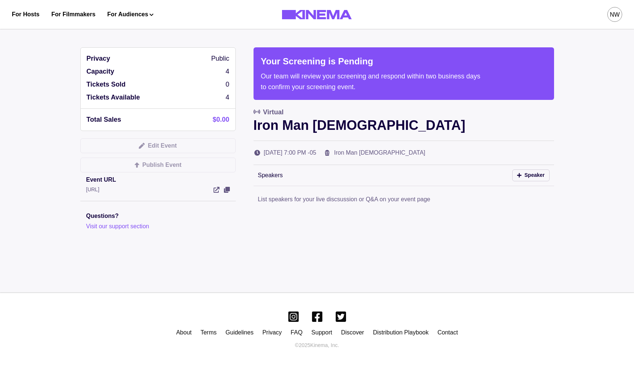
click at [228, 72] on p "4" at bounding box center [227, 72] width 4 height 10
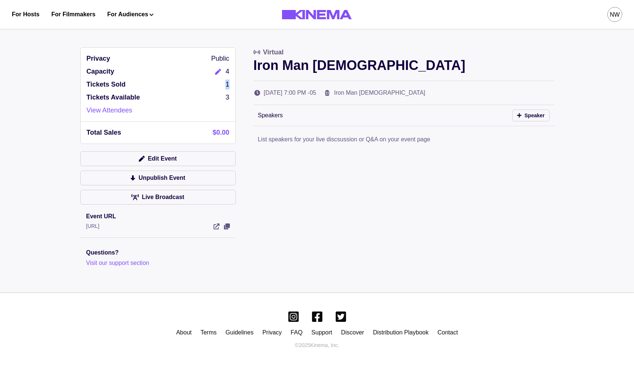
click at [230, 86] on div "Privacy Public Capacity 4 Tickets Sold 1 Tickets Available 3 View Attendees" at bounding box center [158, 85] width 155 height 74
click at [238, 87] on div "Privacy Public Capacity 4 Tickets Sold 1 Tickets Available 3 View Attendees Tot…" at bounding box center [317, 157] width 474 height 221
drag, startPoint x: 227, startPoint y: 72, endPoint x: 236, endPoint y: 73, distance: 9.4
click at [236, 73] on div "Privacy Public Capacity 4 Tickets Sold 1 Tickets Available 3 View Attendees Tot…" at bounding box center [317, 157] width 474 height 221
drag, startPoint x: 228, startPoint y: 73, endPoint x: 221, endPoint y: 72, distance: 7.4
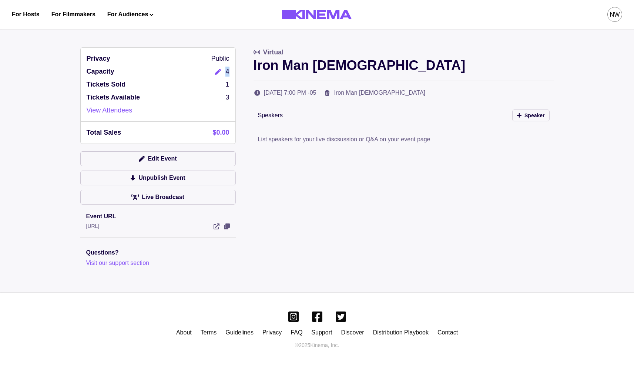
click at [221, 72] on div "4" at bounding box center [220, 72] width 18 height 10
click at [218, 73] on icon "Edit" at bounding box center [218, 72] width 6 height 6
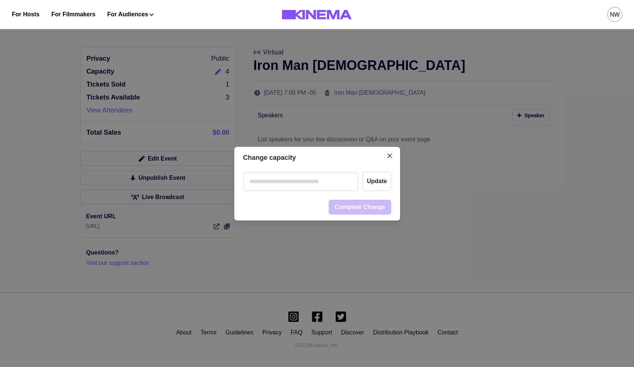
click at [272, 185] on input "number" at bounding box center [300, 181] width 115 height 19
click at [358, 163] on header "Change capacity" at bounding box center [317, 158] width 166 height 22
click at [380, 189] on button "Update" at bounding box center [377, 181] width 28 height 19
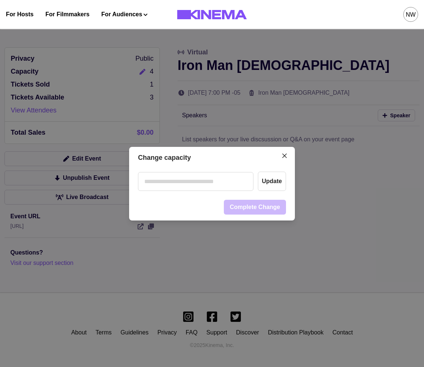
click at [218, 184] on input "*" at bounding box center [195, 181] width 115 height 19
click at [189, 184] on input "*" at bounding box center [195, 181] width 115 height 19
click at [202, 181] on input "**" at bounding box center [195, 181] width 115 height 19
type input "**"
click at [189, 198] on footer "Loading... Complete Change" at bounding box center [212, 207] width 166 height 27
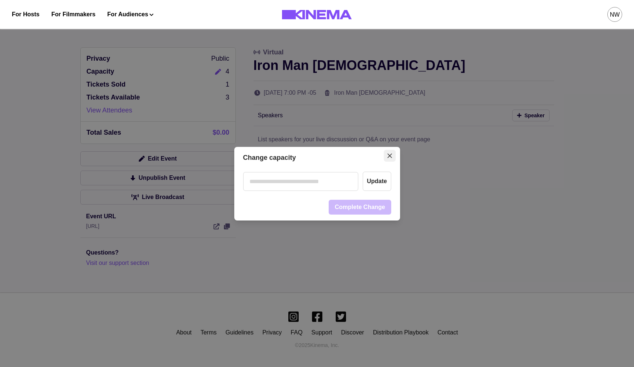
click at [390, 154] on icon "Close" at bounding box center [389, 156] width 4 height 4
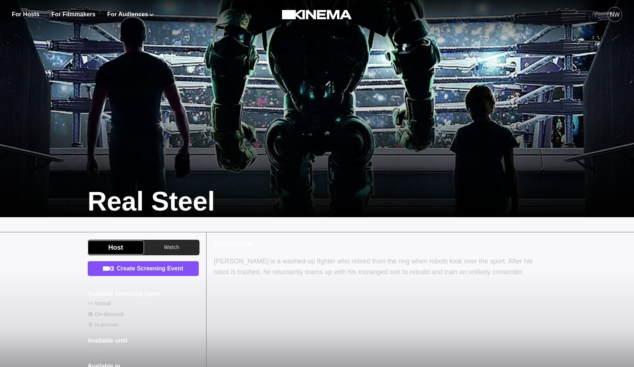
scroll to position [79, 0]
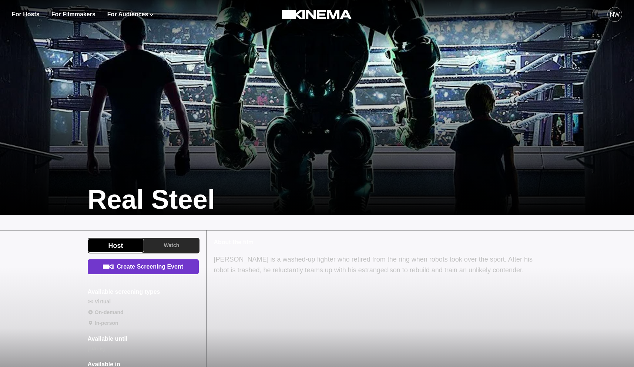
click at [168, 266] on link "Create Screening Event" at bounding box center [143, 266] width 111 height 15
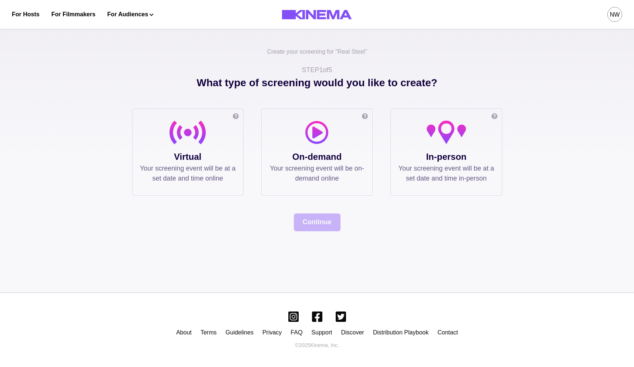
click at [180, 162] on p "Virtual" at bounding box center [188, 156] width 96 height 13
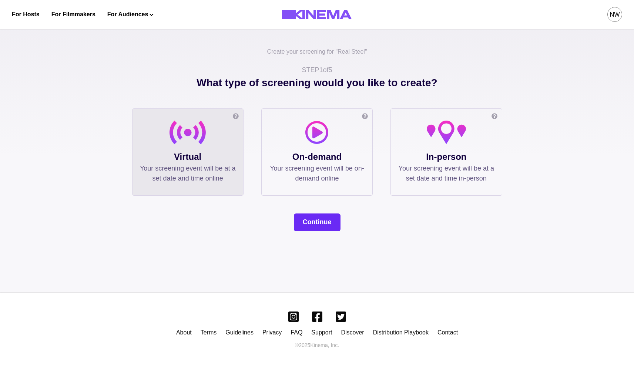
click at [321, 221] on button "Continue" at bounding box center [317, 222] width 47 height 18
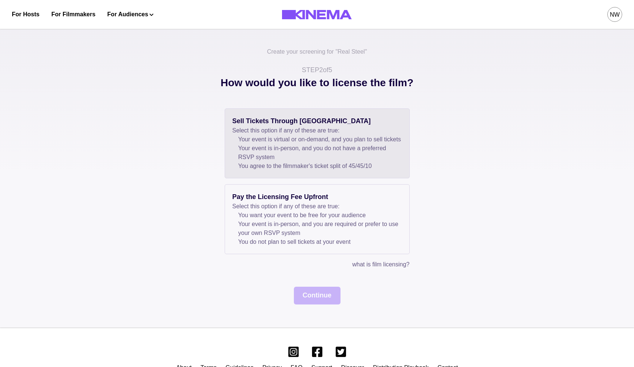
click at [309, 140] on li "Your event is virtual or on-demand, and you plan to sell tickets" at bounding box center [320, 139] width 164 height 9
click at [322, 303] on button "Continue" at bounding box center [317, 296] width 47 height 18
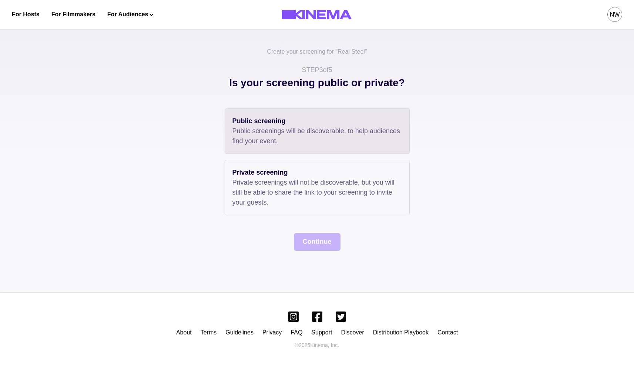
click at [311, 140] on p "Public screenings will be discoverable, to help audiences find your event." at bounding box center [316, 136] width 169 height 20
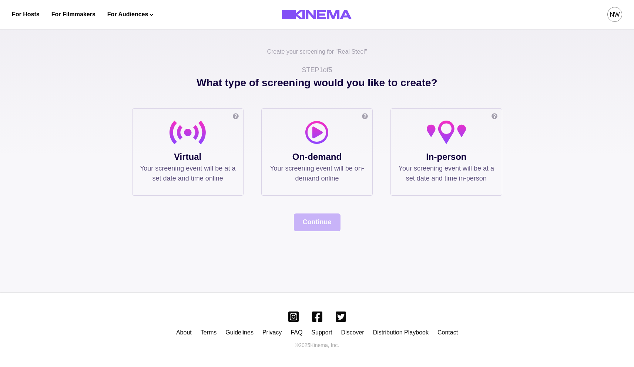
click at [201, 158] on p "Virtual" at bounding box center [188, 156] width 96 height 13
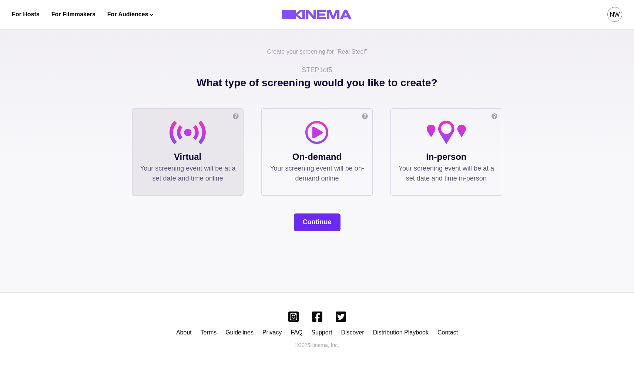
click at [306, 216] on button "Continue" at bounding box center [317, 222] width 47 height 18
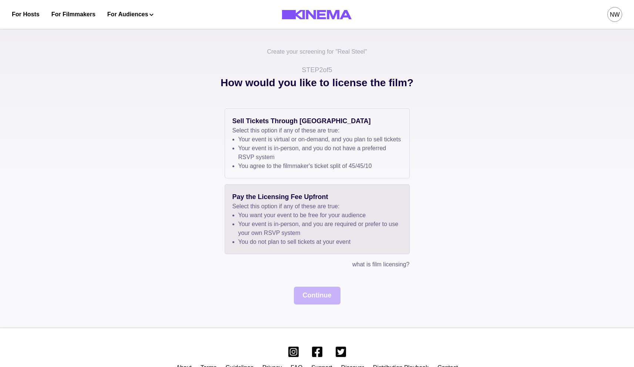
click at [344, 220] on li "You want your event to be free for your audience" at bounding box center [320, 215] width 164 height 9
click at [317, 304] on button "Continue" at bounding box center [317, 296] width 47 height 18
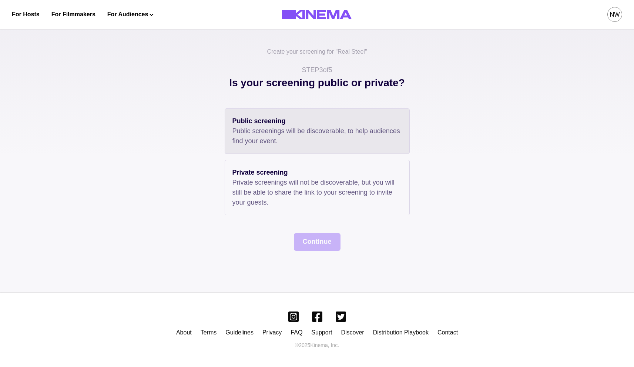
click at [294, 130] on p "Public screenings will be discoverable, to help audiences find your event." at bounding box center [316, 136] width 169 height 20
click at [316, 240] on button "Continue" at bounding box center [317, 242] width 47 height 18
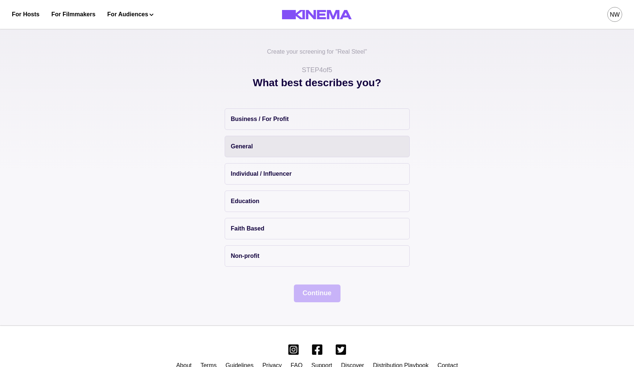
click at [269, 145] on button "General" at bounding box center [317, 146] width 185 height 21
click at [321, 293] on button "Continue" at bounding box center [317, 294] width 47 height 18
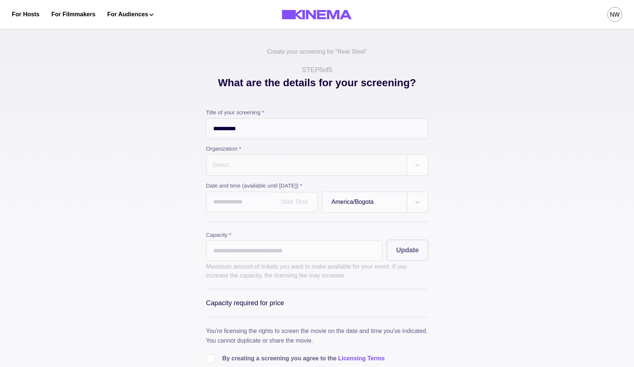
click at [307, 162] on div at bounding box center [307, 165] width 190 height 10
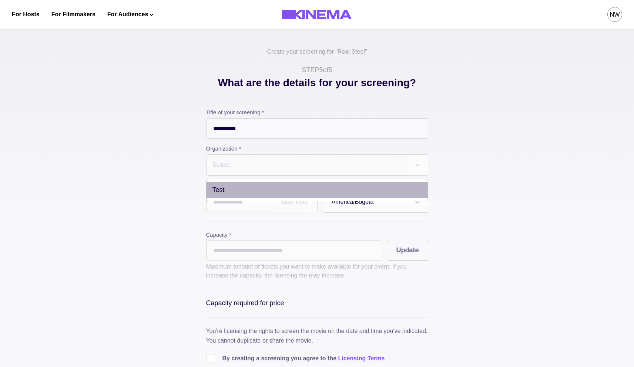
click at [267, 187] on div "Test" at bounding box center [316, 190] width 221 height 16
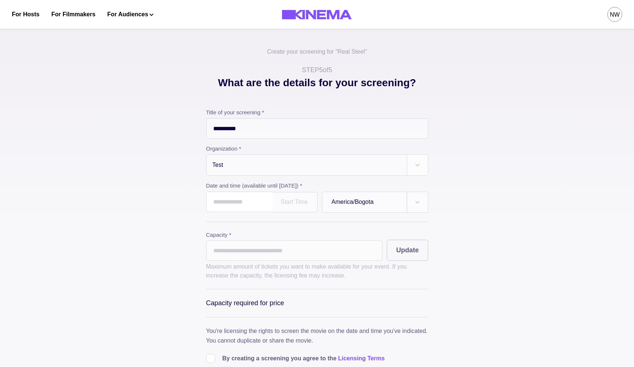
click at [239, 209] on input "text" at bounding box center [239, 202] width 66 height 20
click at [271, 277] on td "23" at bounding box center [269, 273] width 14 height 10
type input "**********"
click at [282, 261] on input "*" at bounding box center [294, 250] width 176 height 20
type input "*"
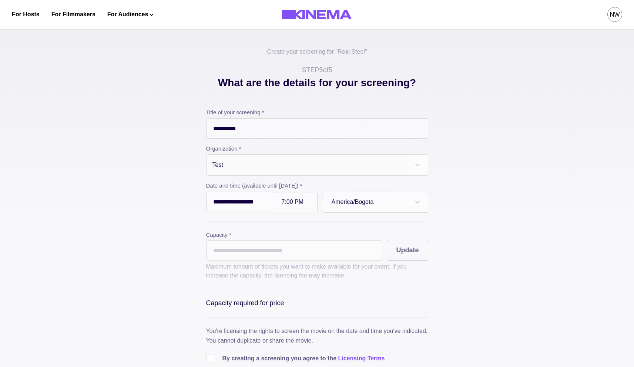
click at [116, 286] on div "**********" at bounding box center [317, 223] width 634 height 399
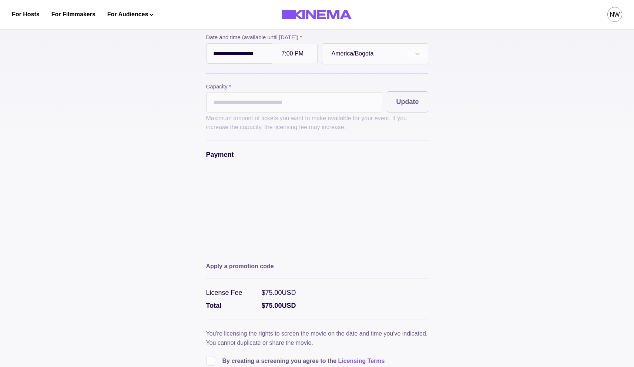
scroll to position [147, 0]
click at [169, 268] on div "**********" at bounding box center [317, 165] width 370 height 475
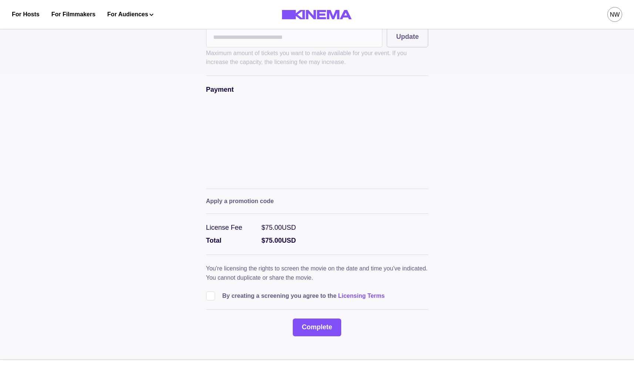
scroll to position [214, 0]
click at [211, 299] on span at bounding box center [210, 295] width 9 height 9
click at [321, 329] on button "Complete" at bounding box center [317, 327] width 48 height 18
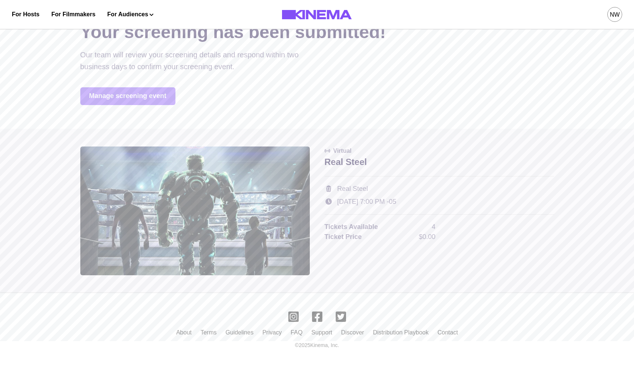
scroll to position [0, 0]
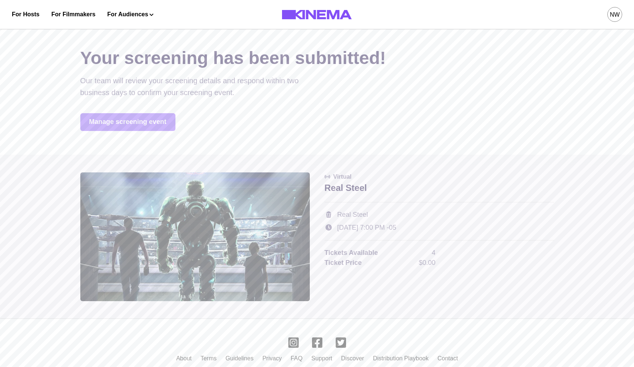
click at [364, 137] on div at bounding box center [317, 183] width 634 height 367
drag, startPoint x: 365, startPoint y: 143, endPoint x: 467, endPoint y: 79, distance: 120.0
click at [365, 143] on div at bounding box center [317, 183] width 634 height 367
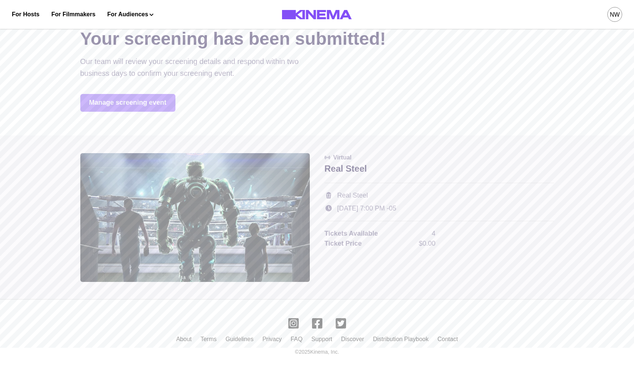
scroll to position [26, 0]
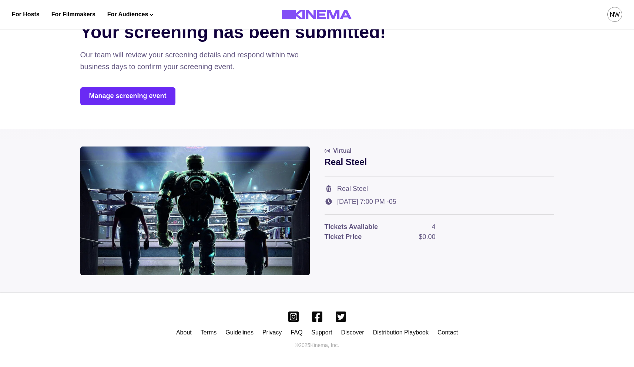
click at [134, 96] on link "Manage screening event" at bounding box center [127, 96] width 95 height 18
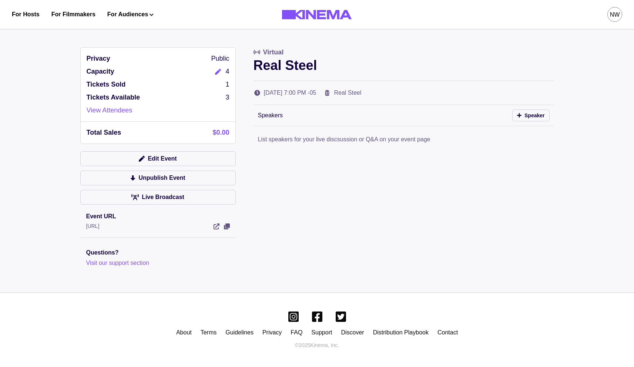
click at [222, 72] on button "Edit" at bounding box center [218, 72] width 15 height 10
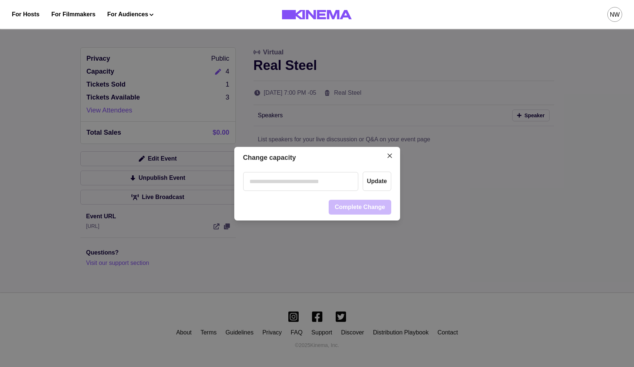
click at [280, 173] on input "number" at bounding box center [300, 181] width 115 height 19
type input "*"
click at [377, 179] on button "Update" at bounding box center [377, 181] width 28 height 19
click at [342, 210] on button "Complete Change" at bounding box center [360, 207] width 62 height 15
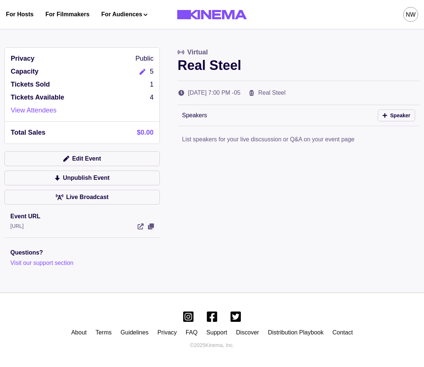
click at [141, 72] on icon "Edit" at bounding box center [142, 72] width 6 height 6
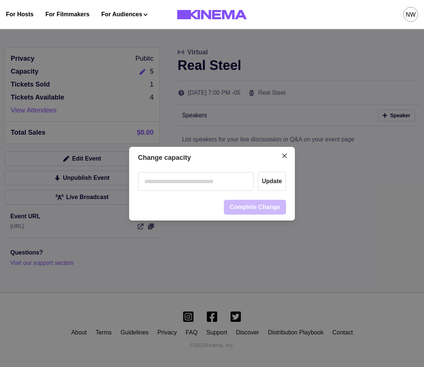
click at [229, 186] on input "number" at bounding box center [195, 181] width 115 height 19
type input "*"
click at [268, 188] on button "Update" at bounding box center [272, 181] width 28 height 19
click at [249, 209] on button "Complete Change" at bounding box center [255, 207] width 62 height 15
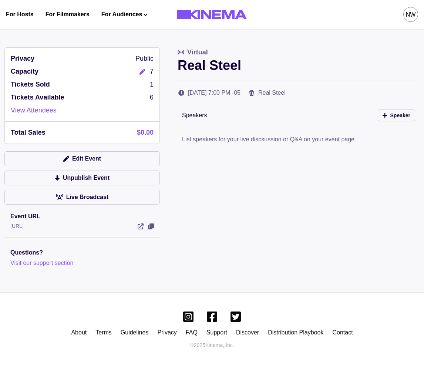
click at [294, 167] on div "Privacy Public Capacity 7 Tickets Sold 1 Tickets Available 6 View Attendees Tot…" at bounding box center [211, 157] width 415 height 221
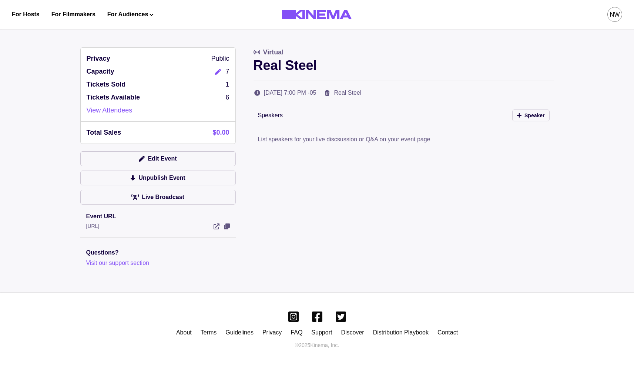
click at [218, 73] on icon "Edit" at bounding box center [218, 72] width 6 height 6
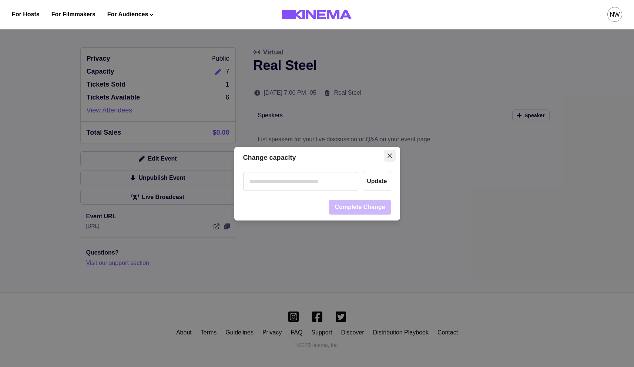
click at [394, 156] on button "Close" at bounding box center [390, 156] width 12 height 12
